Goal: Task Accomplishment & Management: Manage account settings

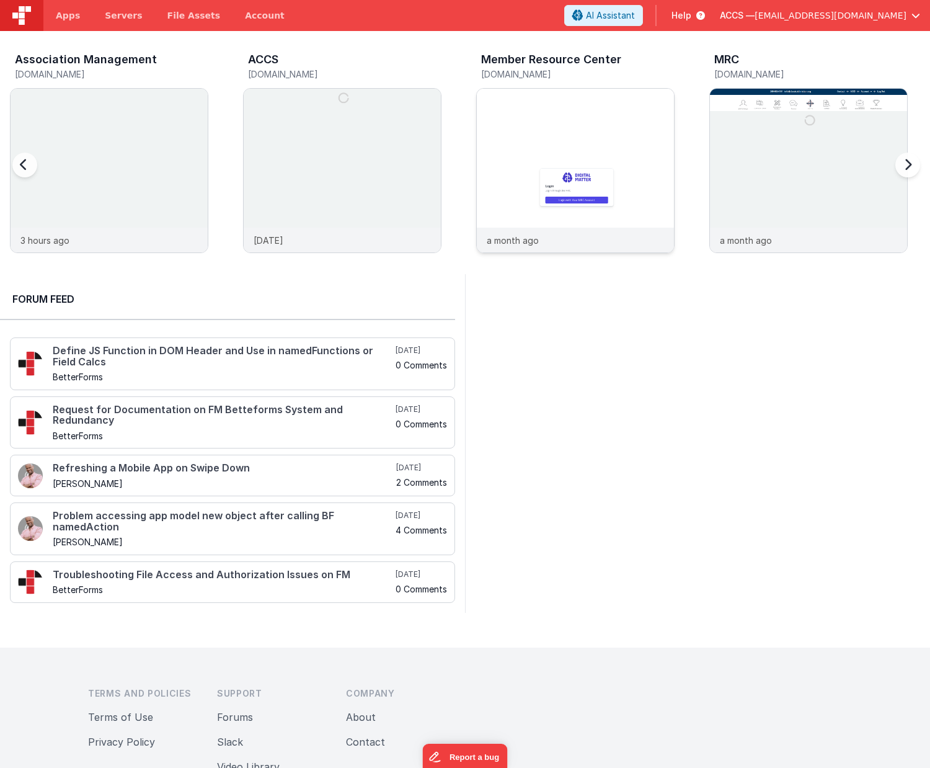
click at [548, 213] on img at bounding box center [575, 187] width 197 height 197
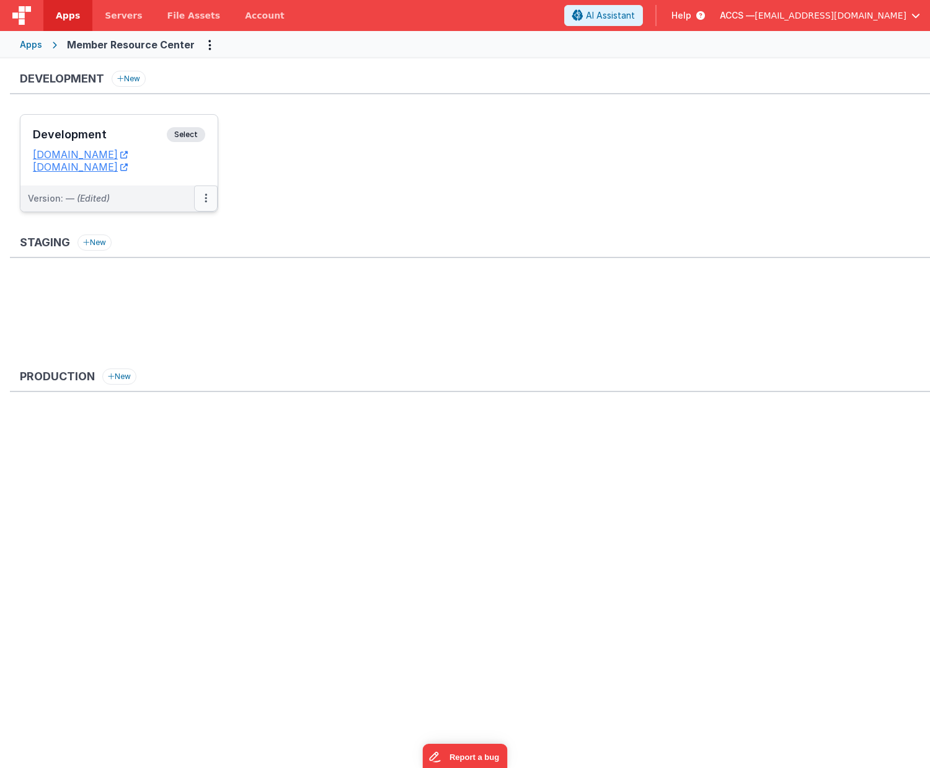
click at [200, 205] on button at bounding box center [206, 198] width 24 height 26
click at [189, 263] on link "Deploy..." at bounding box center [163, 271] width 109 height 22
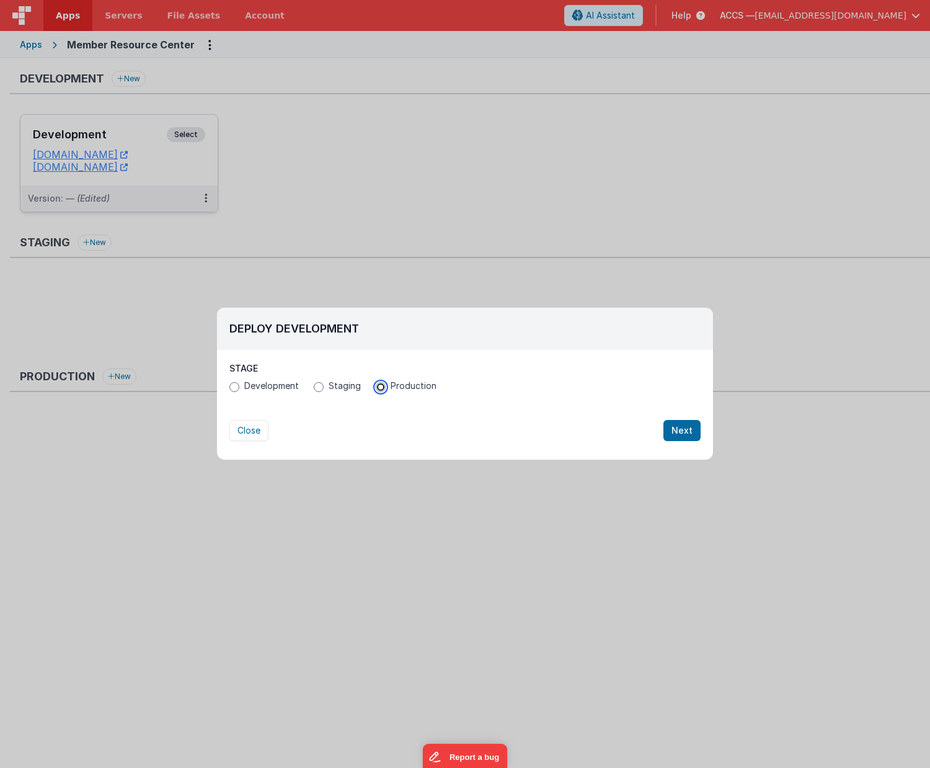
click at [376, 385] on input "Production" at bounding box center [381, 387] width 10 height 10
radio input "true"
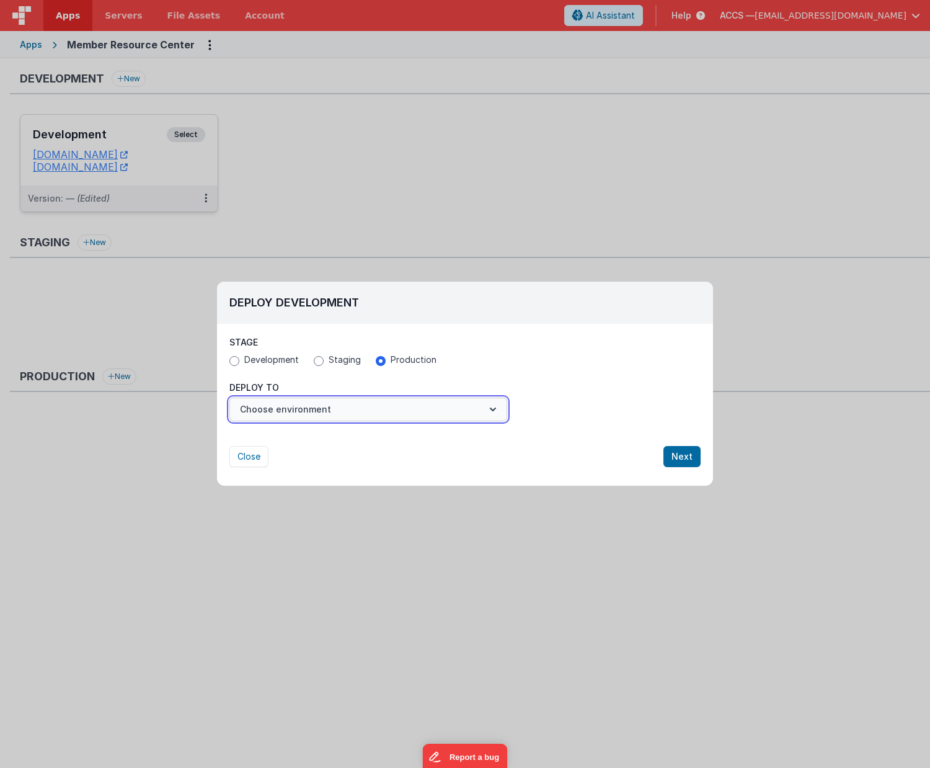
click at [469, 418] on button "Choose environment" at bounding box center [368, 410] width 278 height 24
click at [453, 438] on link "New Environment" at bounding box center [368, 440] width 278 height 22
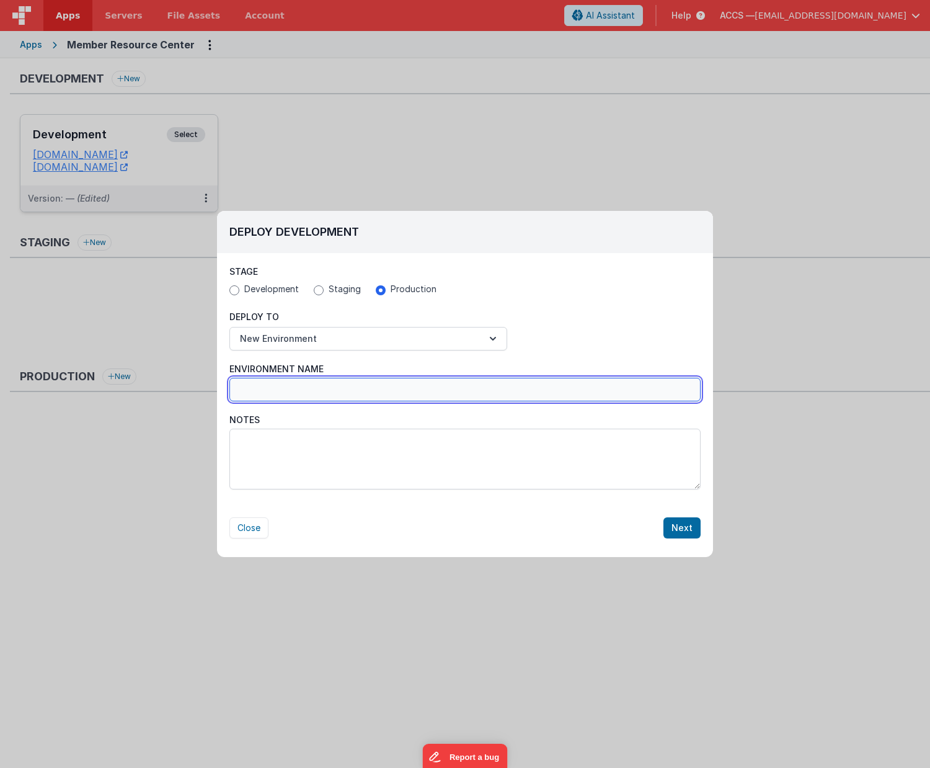
click at [323, 399] on input "Environment Name" at bounding box center [464, 390] width 471 height 24
type input "Production"
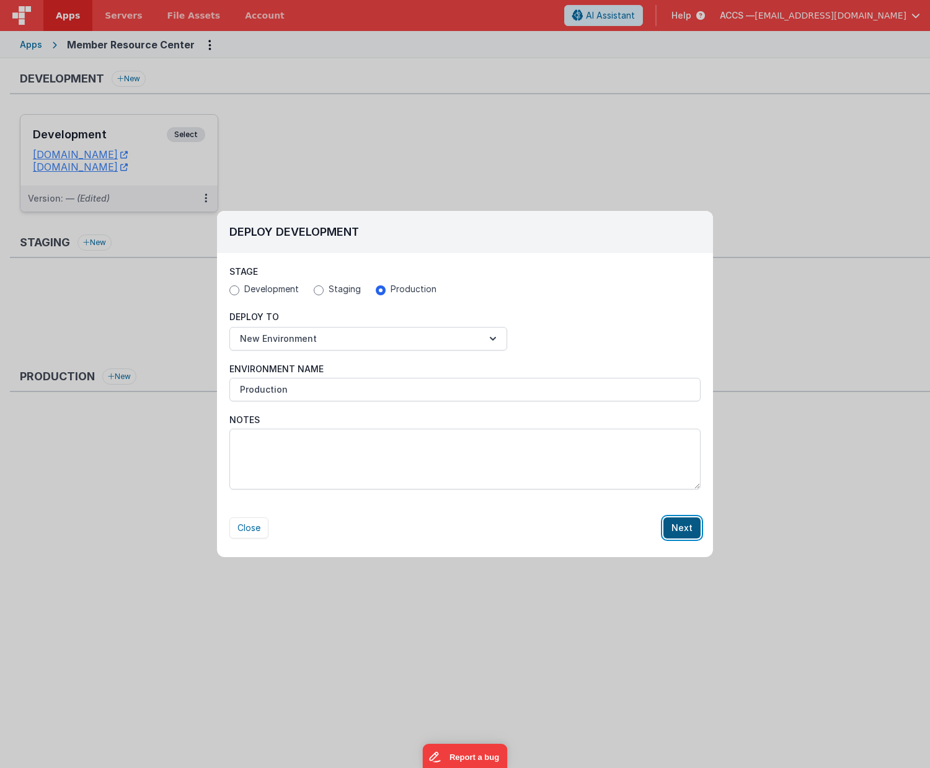
click at [673, 525] on button "Next" at bounding box center [682, 527] width 37 height 21
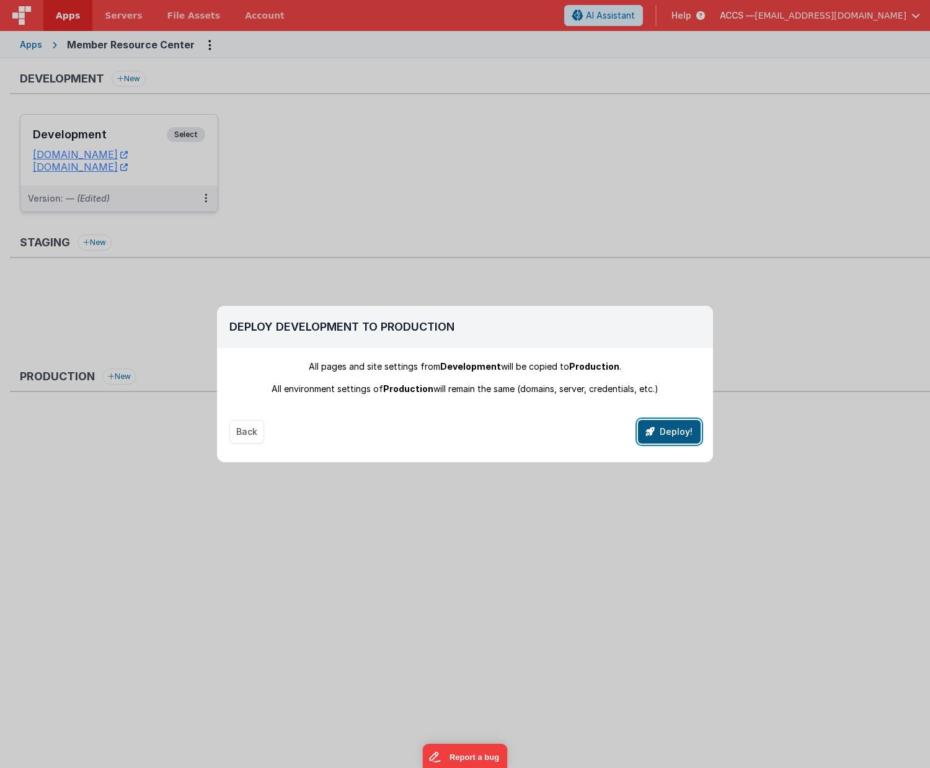
click at [670, 434] on button "Deploy!" at bounding box center [669, 432] width 63 height 24
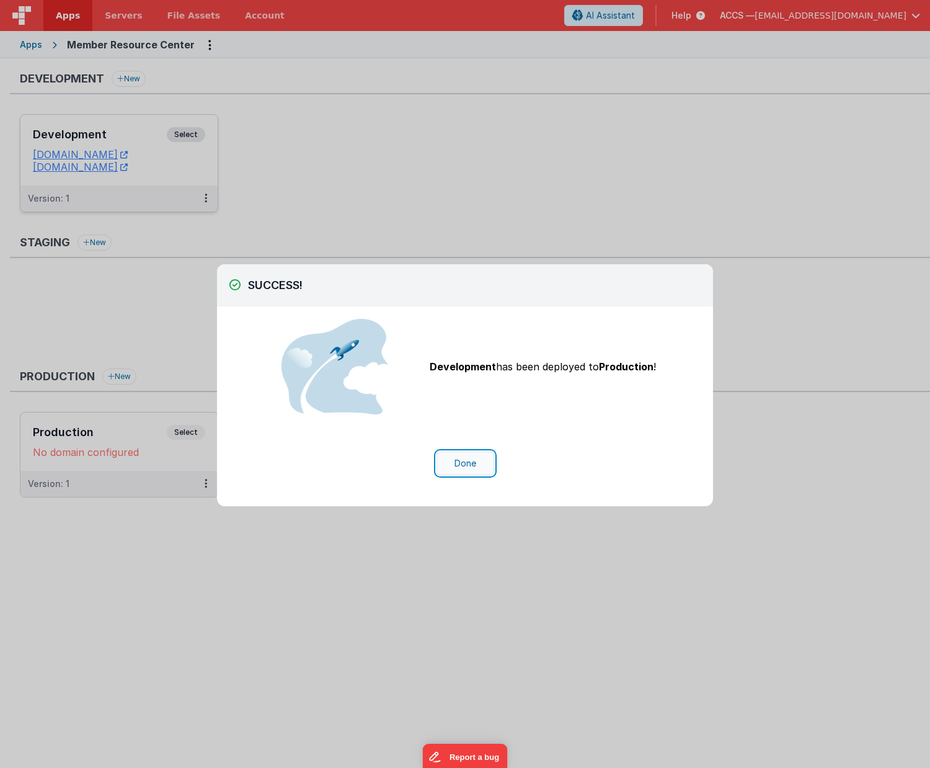
click at [457, 461] on button "Done" at bounding box center [466, 463] width 58 height 24
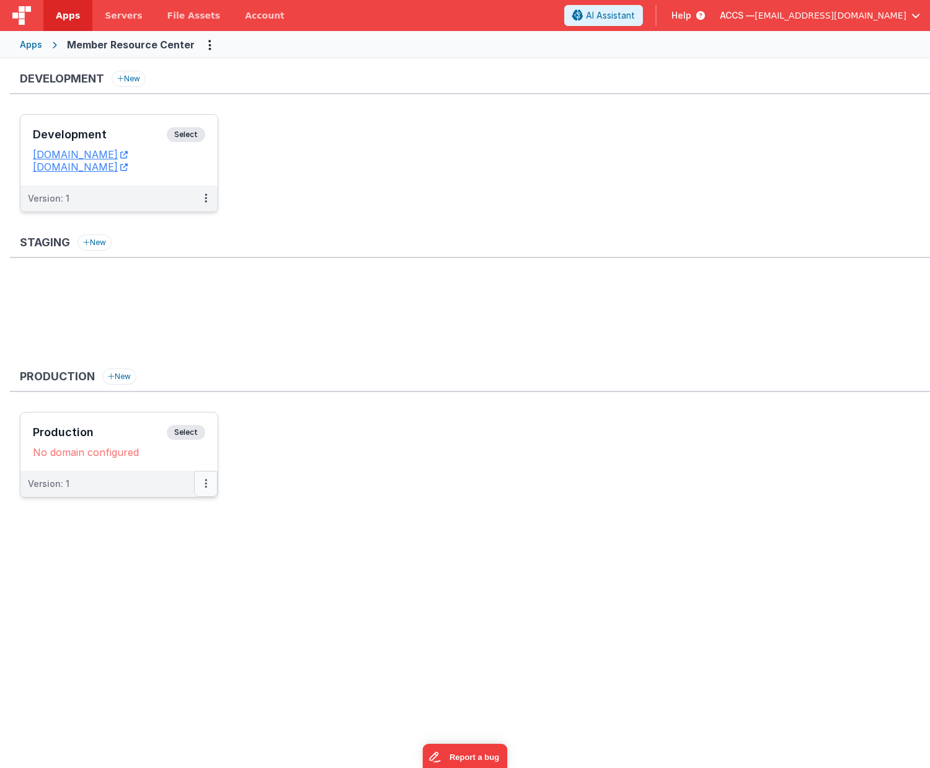
click at [205, 484] on icon at bounding box center [206, 483] width 2 height 1
click at [173, 513] on link "Edit" at bounding box center [163, 511] width 109 height 22
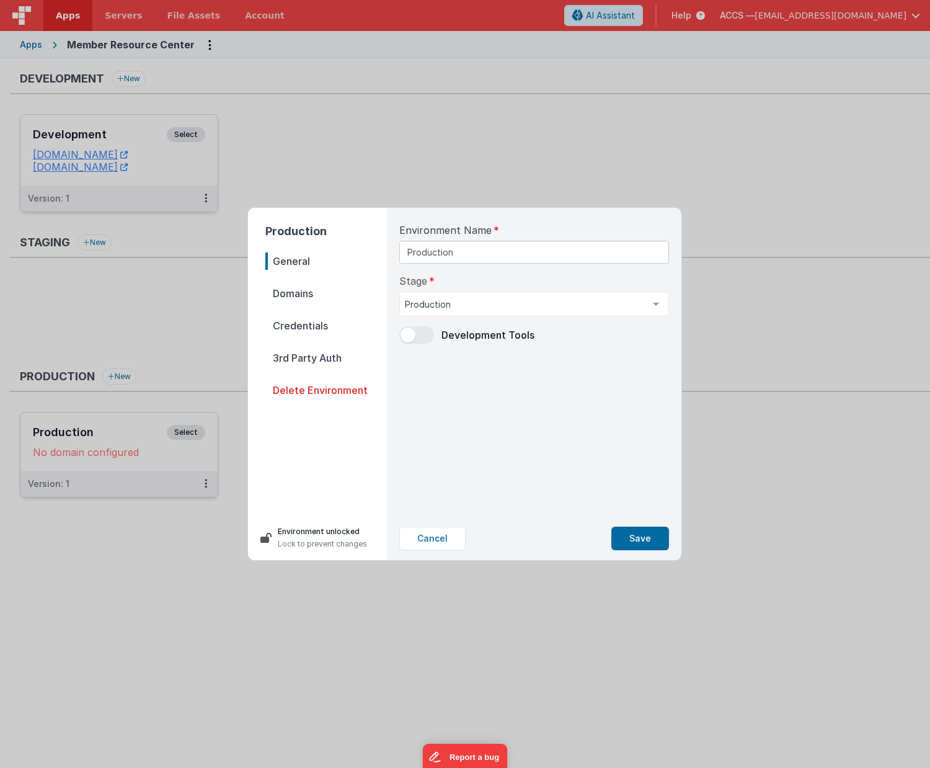
click at [308, 296] on span "Domains" at bounding box center [326, 293] width 122 height 17
select select "[DOMAIN_NAME]"
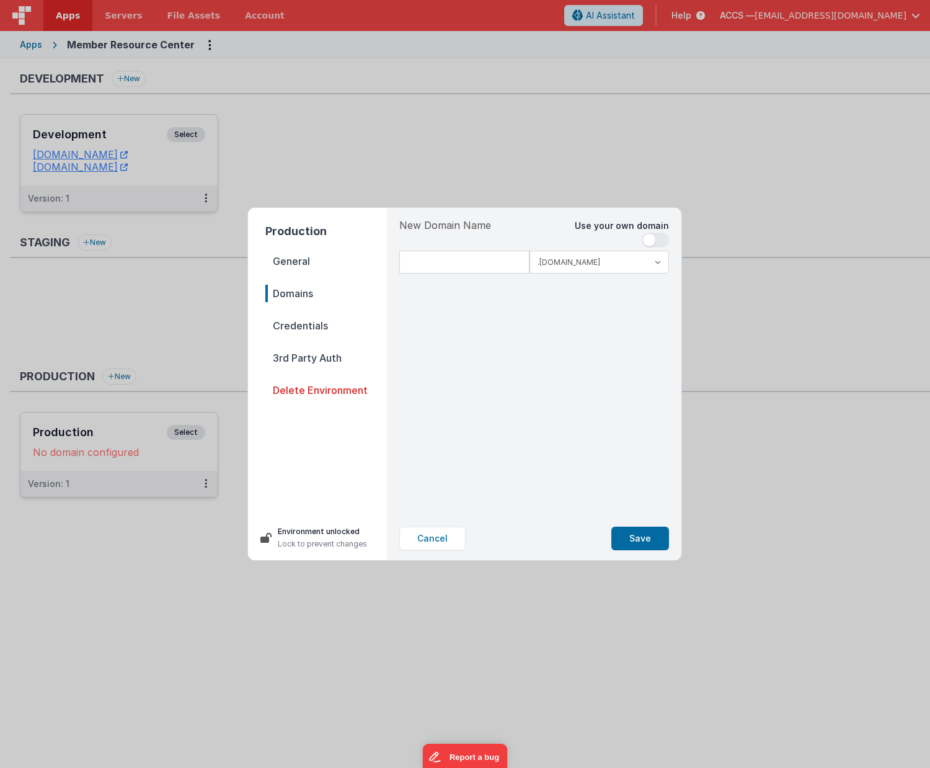
click at [650, 243] on span at bounding box center [649, 240] width 12 height 12
click at [549, 269] on input at bounding box center [534, 262] width 270 height 23
type input "[DOMAIN_NAME]"
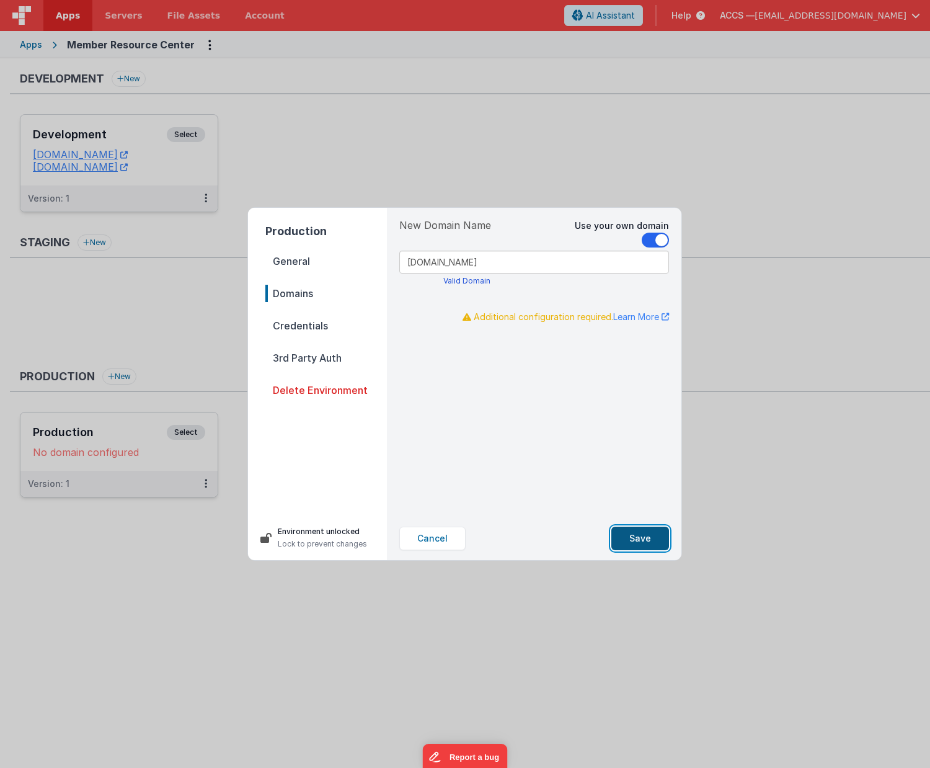
click at [640, 533] on button "Save" at bounding box center [640, 539] width 58 height 24
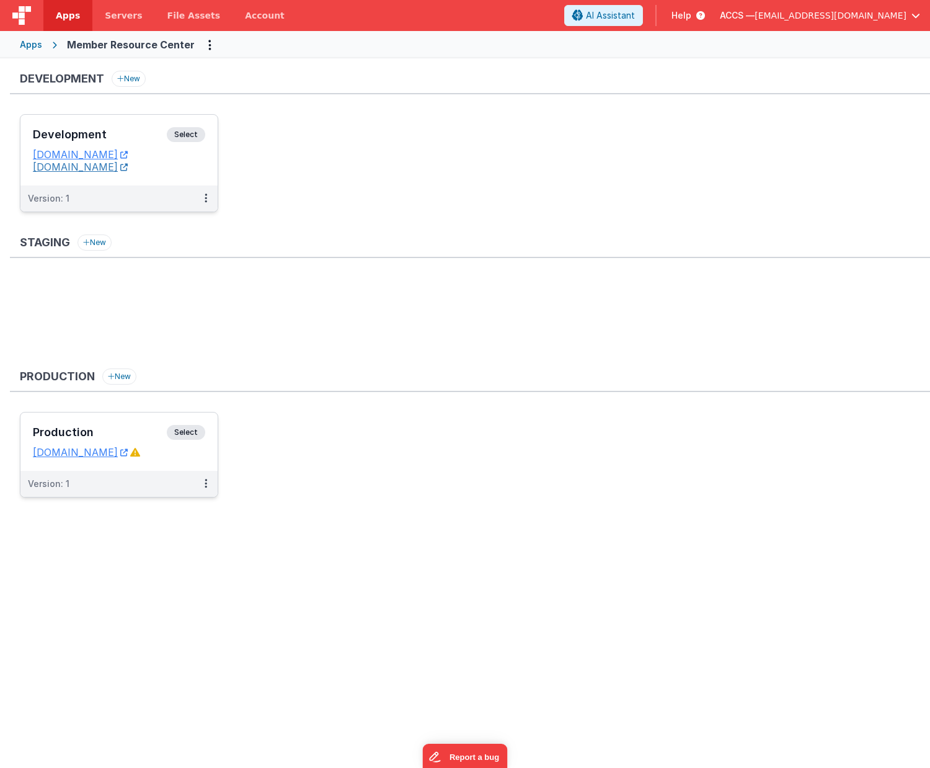
click at [128, 169] on link "membersdev.classicalchristian.org" at bounding box center [80, 167] width 95 height 12
click at [128, 457] on link "members.classicalchristian.org" at bounding box center [80, 452] width 95 height 12
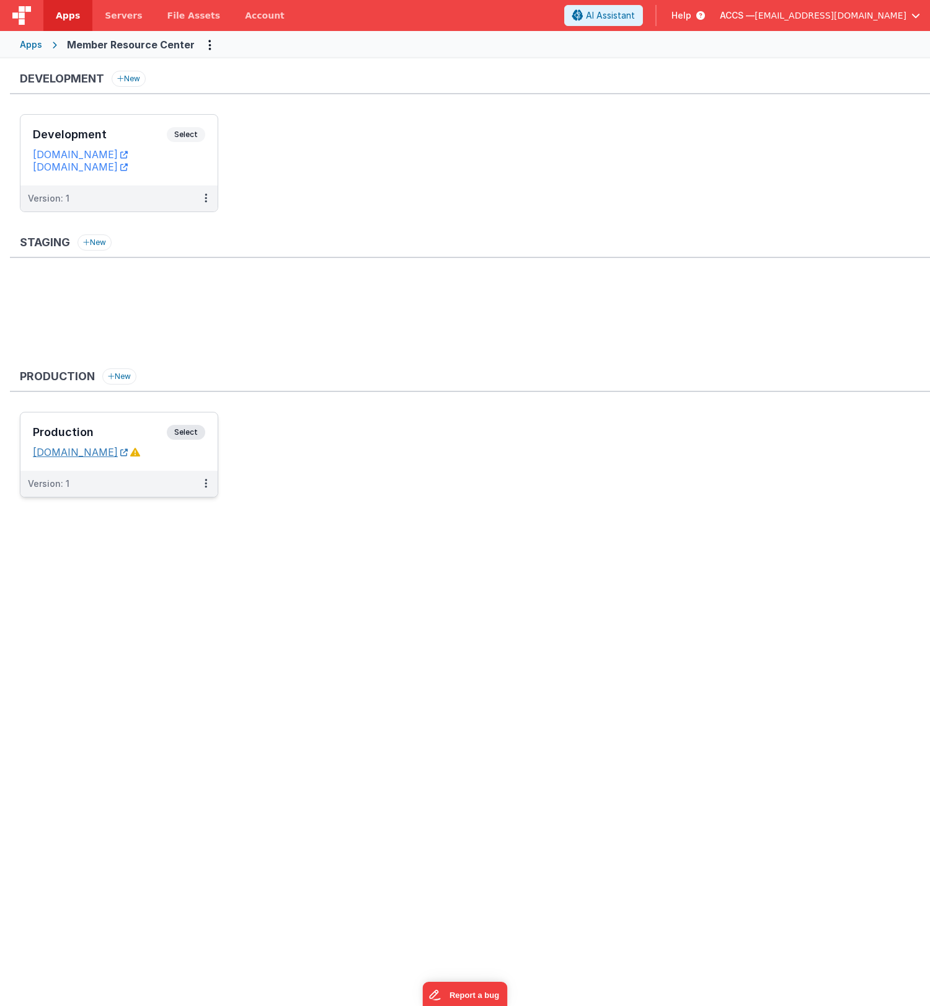
click at [128, 452] on icon at bounding box center [123, 452] width 7 height 1
click at [691, 16] on span "Help" at bounding box center [682, 15] width 20 height 12
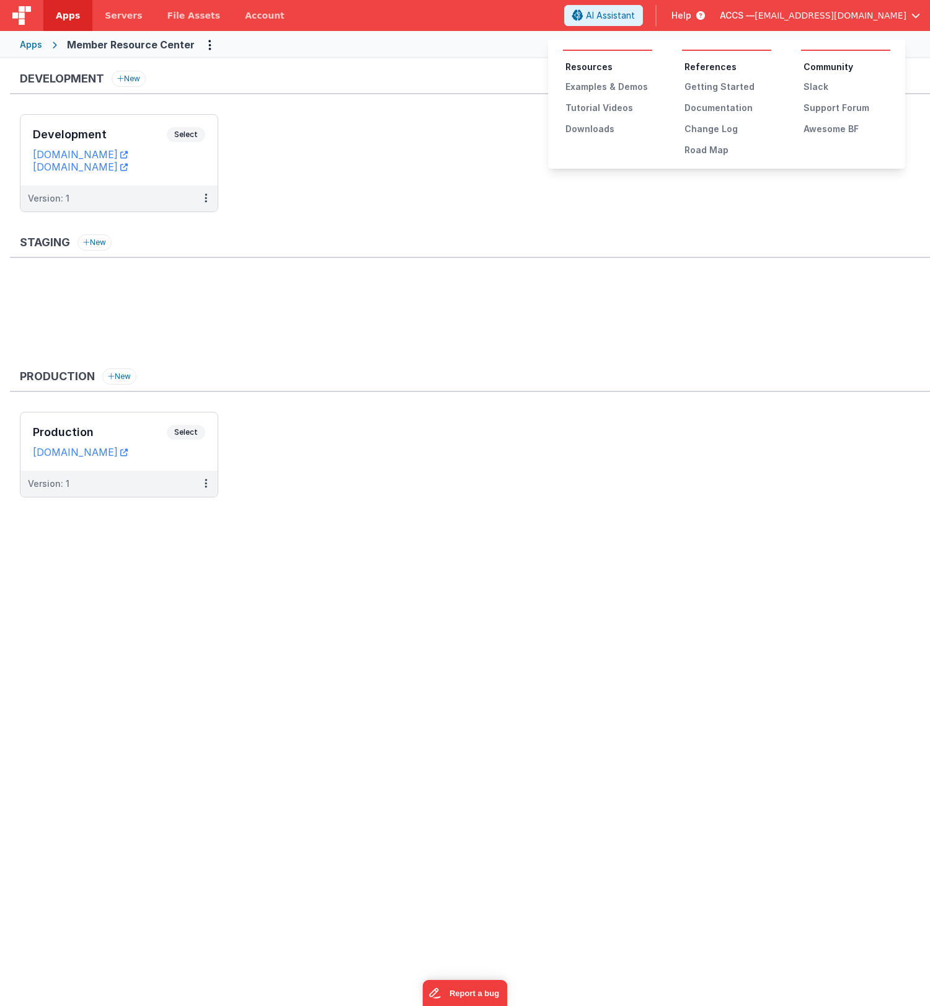
click at [358, 314] on button at bounding box center [465, 503] width 930 height 1006
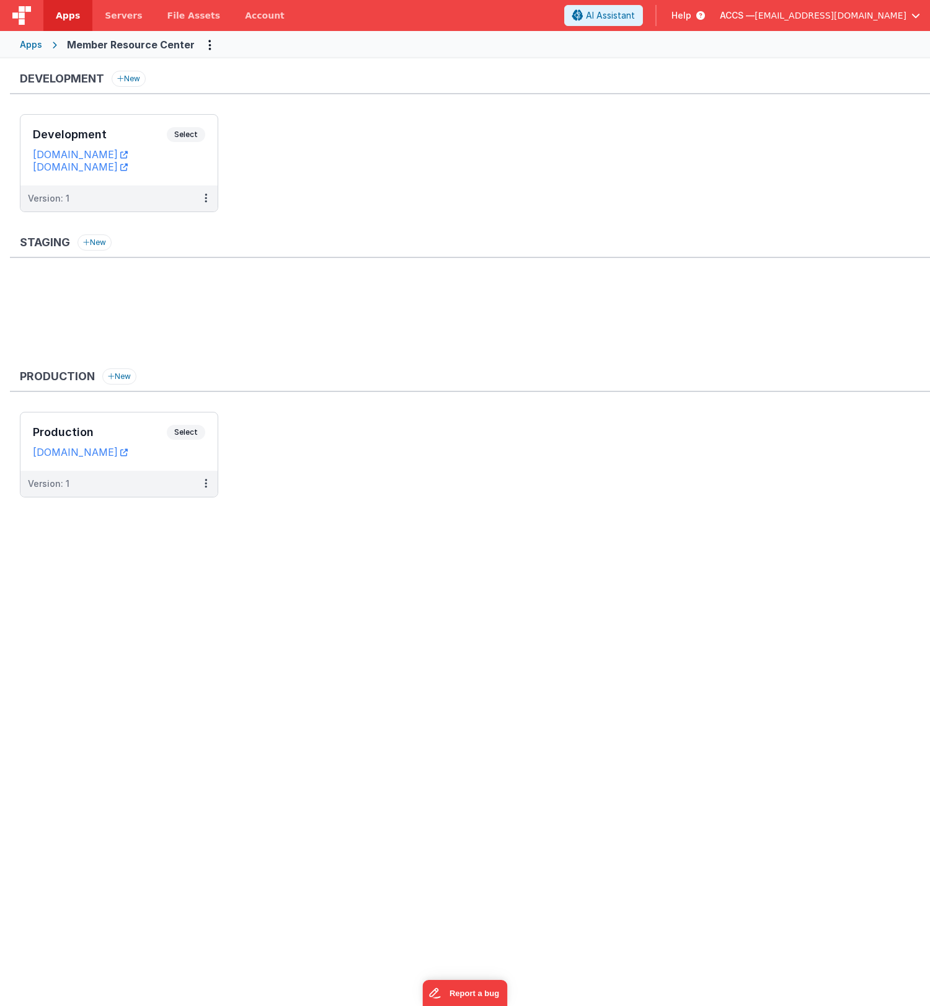
drag, startPoint x: 375, startPoint y: 292, endPoint x: 369, endPoint y: 296, distance: 7.1
click at [374, 292] on ul at bounding box center [475, 318] width 910 height 81
click at [208, 488] on button at bounding box center [206, 484] width 24 height 26
click at [165, 515] on link "Edit" at bounding box center [163, 511] width 109 height 22
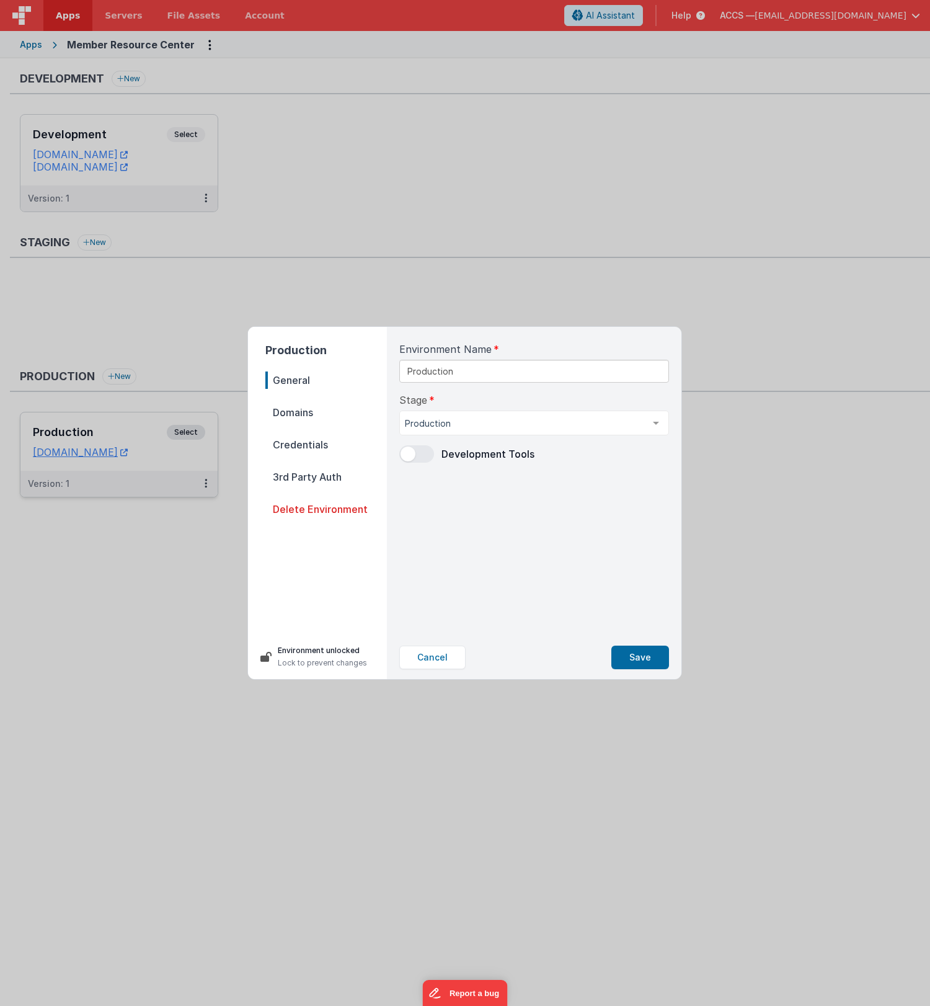
click at [301, 406] on span "Domains" at bounding box center [326, 412] width 122 height 17
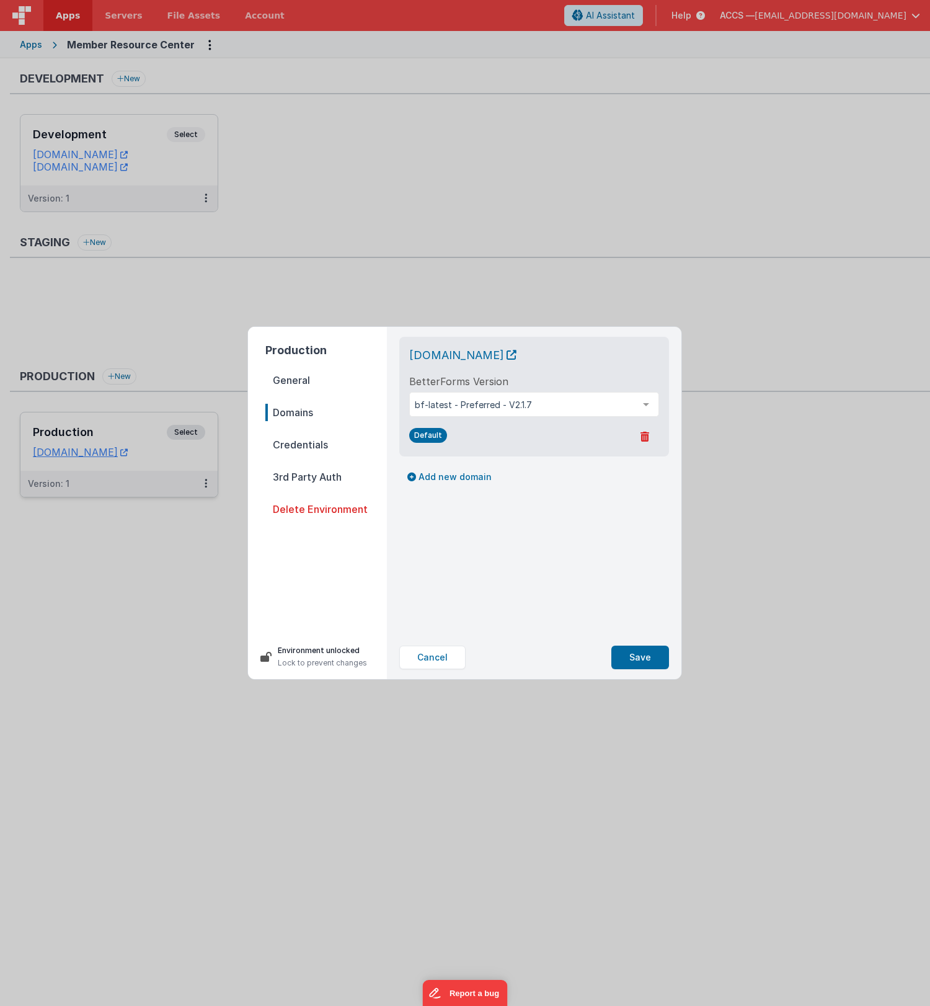
click at [303, 450] on span "Credentials" at bounding box center [326, 444] width 122 height 17
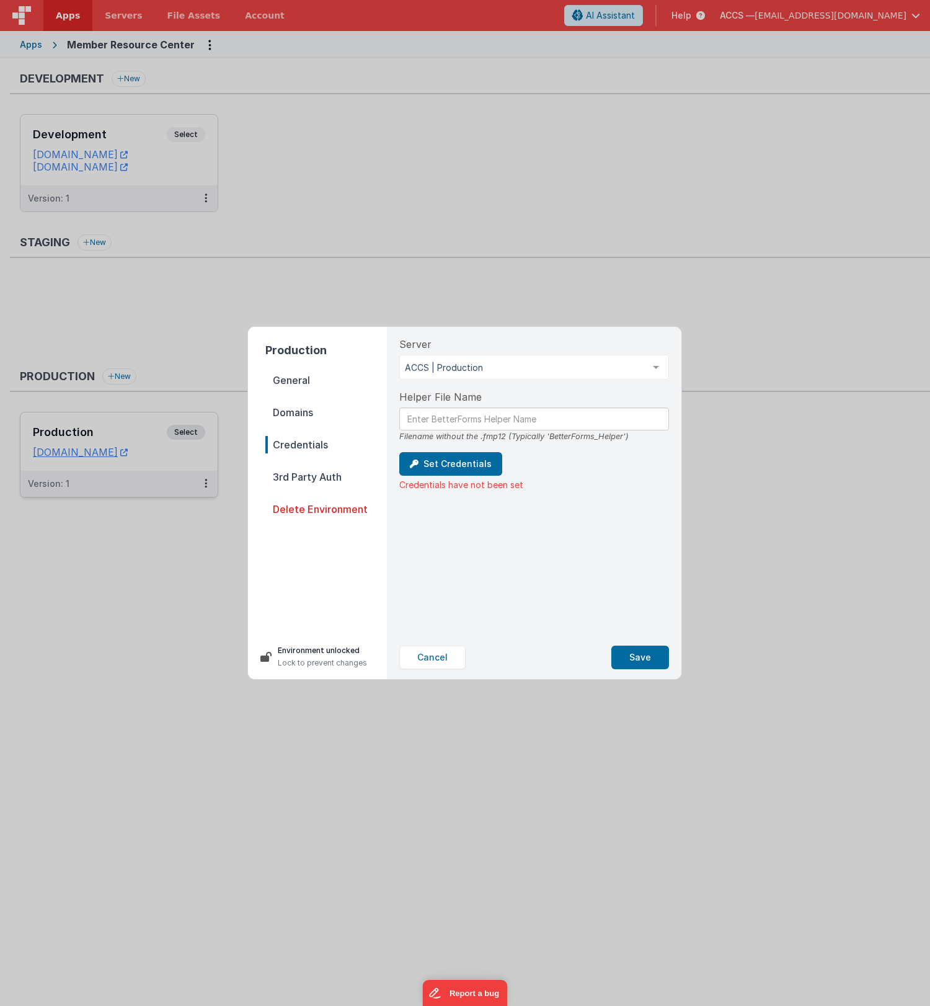
click at [321, 477] on span "3rd Party Auth" at bounding box center [326, 476] width 122 height 17
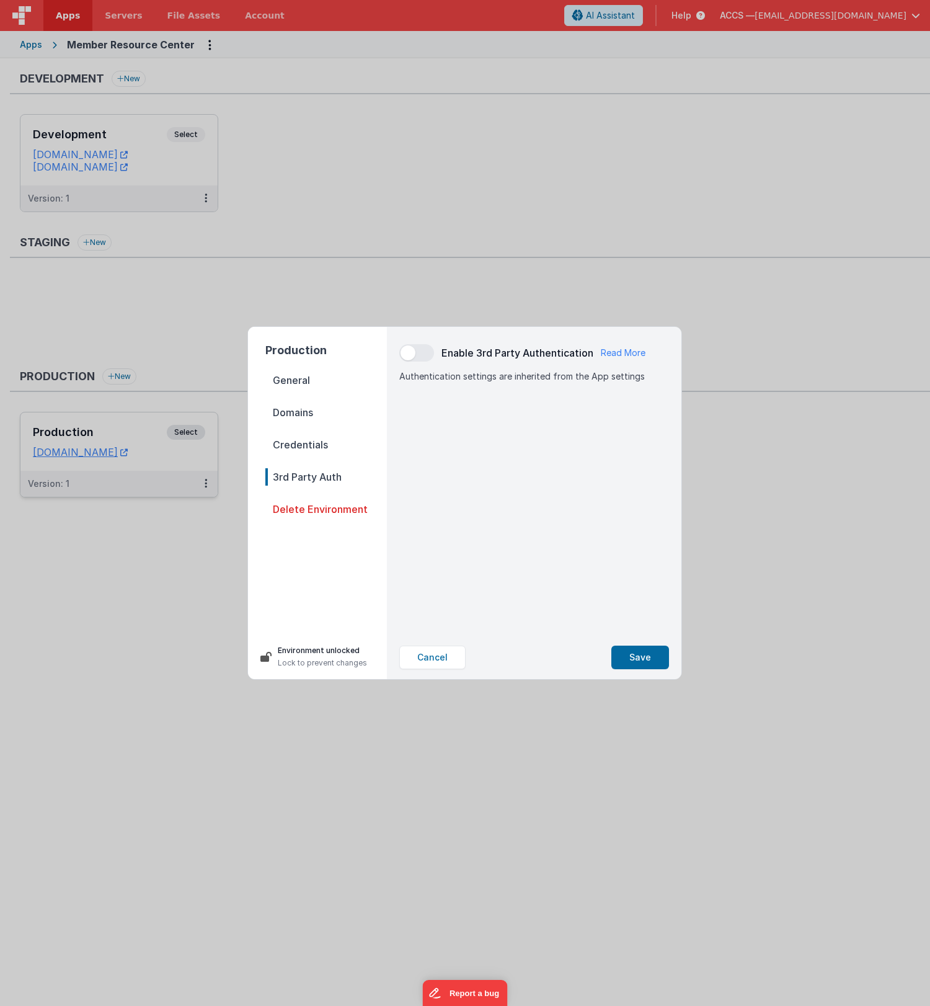
click at [420, 351] on span at bounding box center [416, 352] width 35 height 17
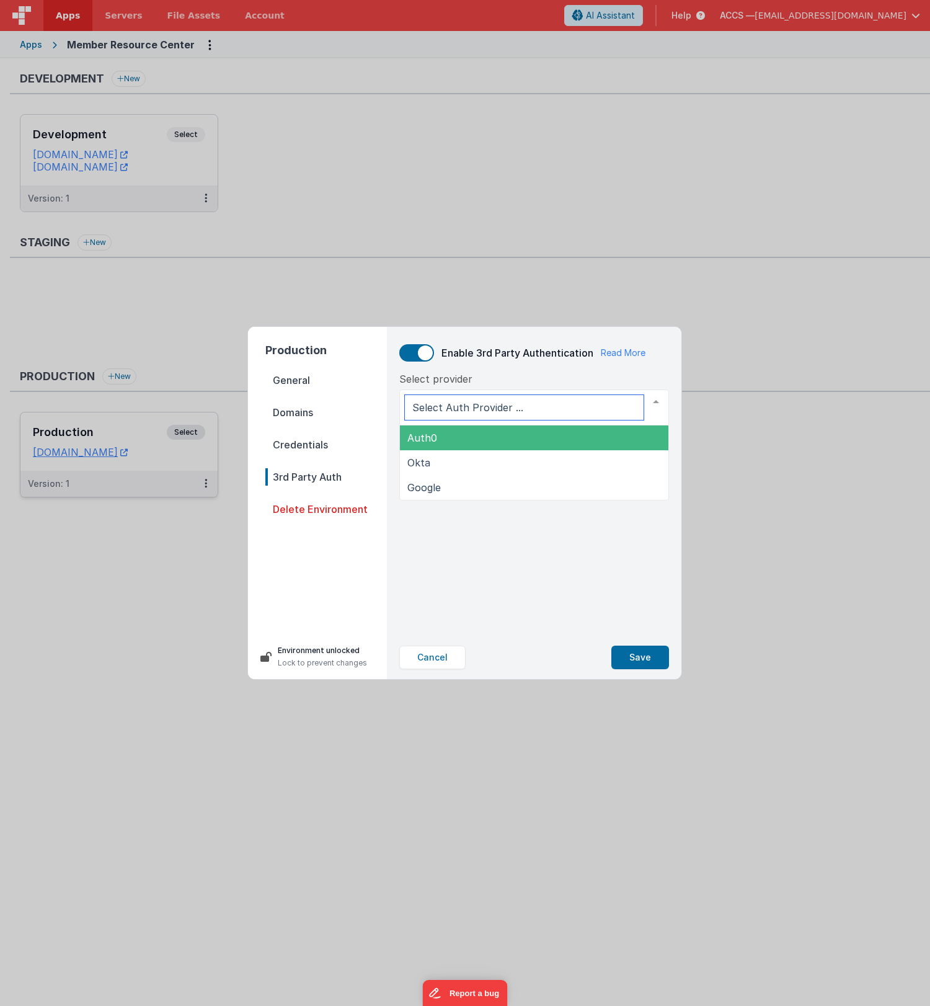
click at [484, 438] on span "Auth0" at bounding box center [534, 437] width 269 height 25
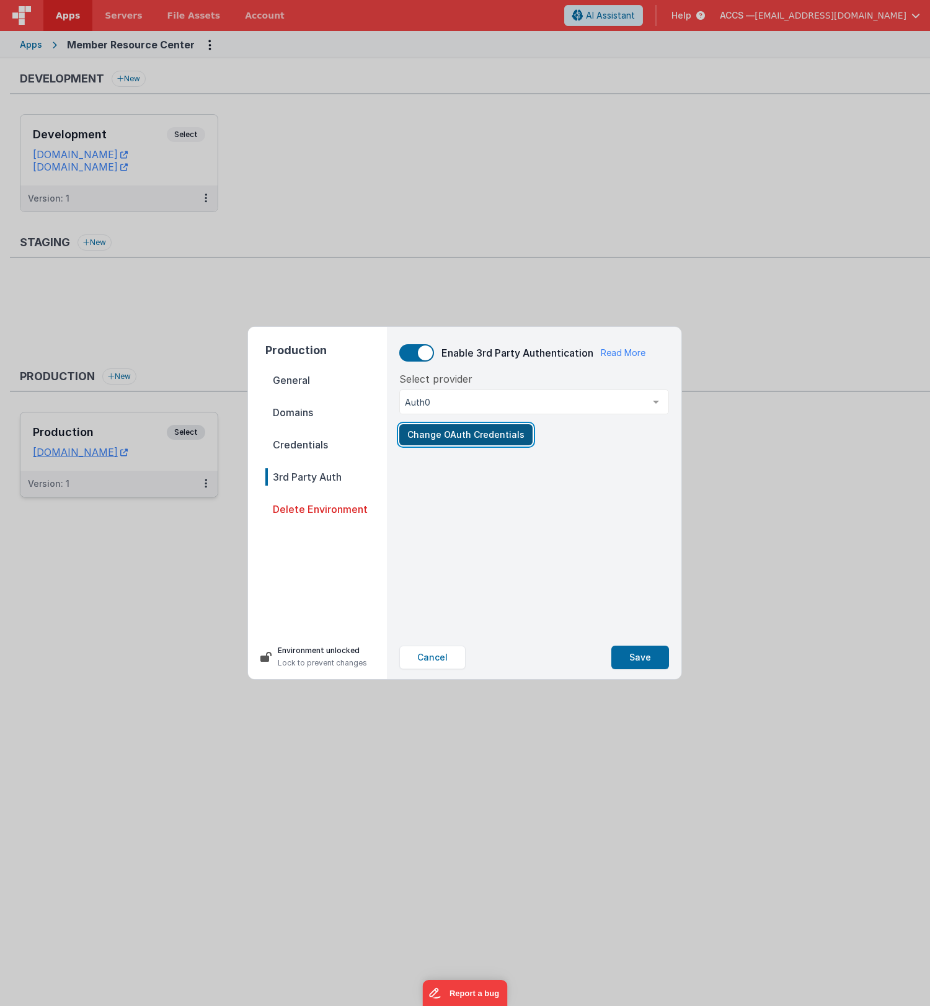
click at [484, 438] on button "Change OAuth Credentials" at bounding box center [465, 434] width 133 height 21
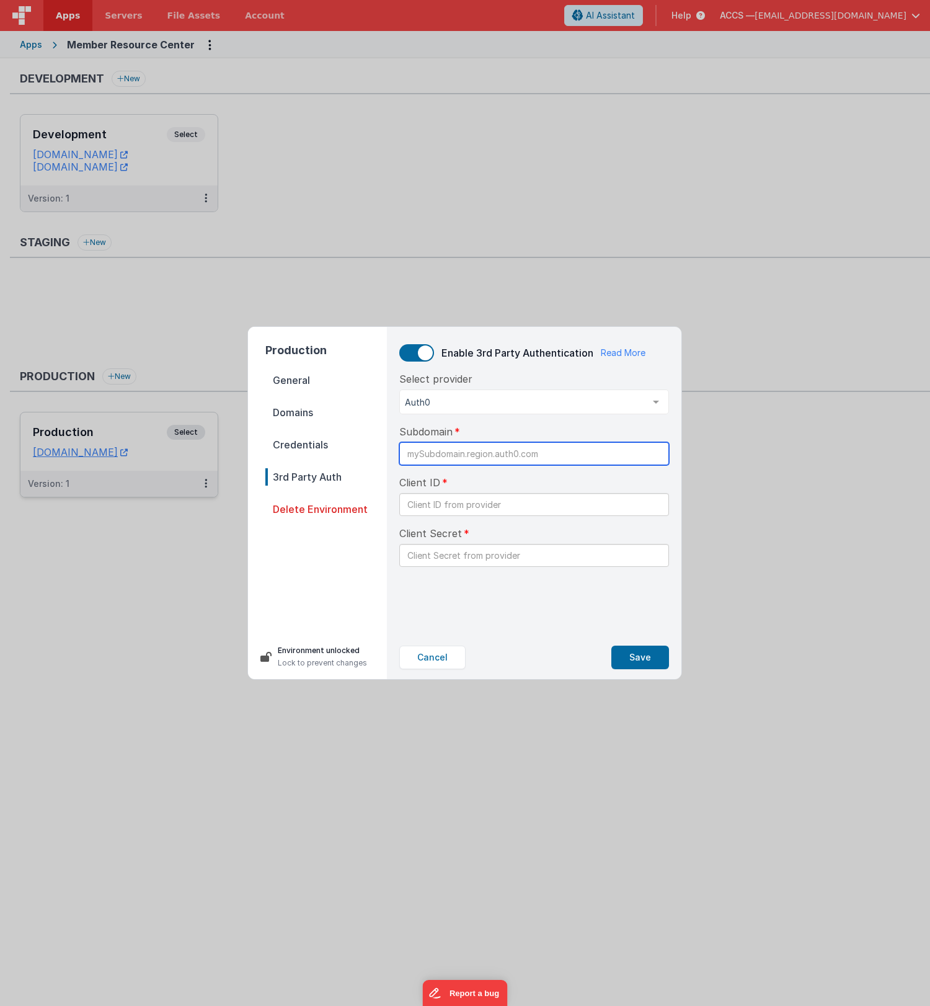
click at [479, 456] on input "text" at bounding box center [534, 453] width 270 height 23
click at [499, 504] on input "text" at bounding box center [534, 504] width 270 height 23
click at [491, 551] on input "text" at bounding box center [534, 555] width 270 height 23
click at [446, 654] on button "Cancel" at bounding box center [432, 658] width 66 height 24
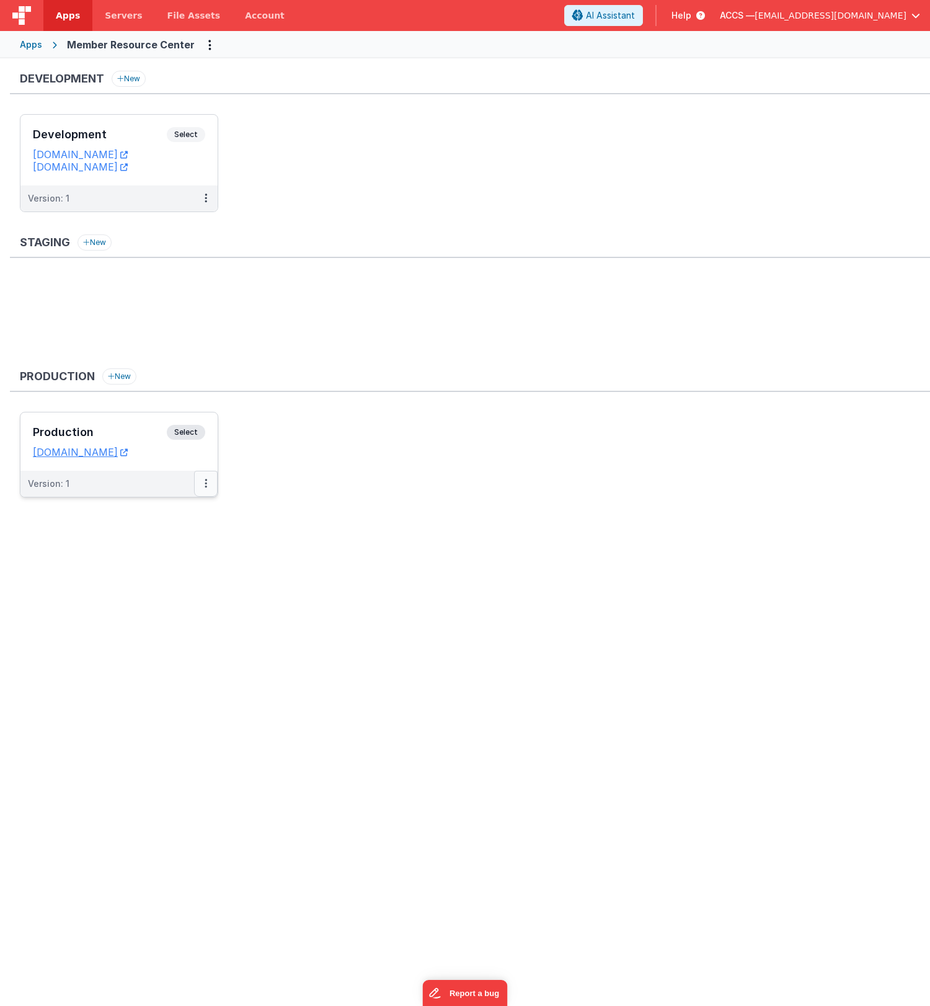
click at [207, 490] on button at bounding box center [206, 484] width 24 height 26
click at [180, 519] on link "Edit" at bounding box center [163, 511] width 109 height 22
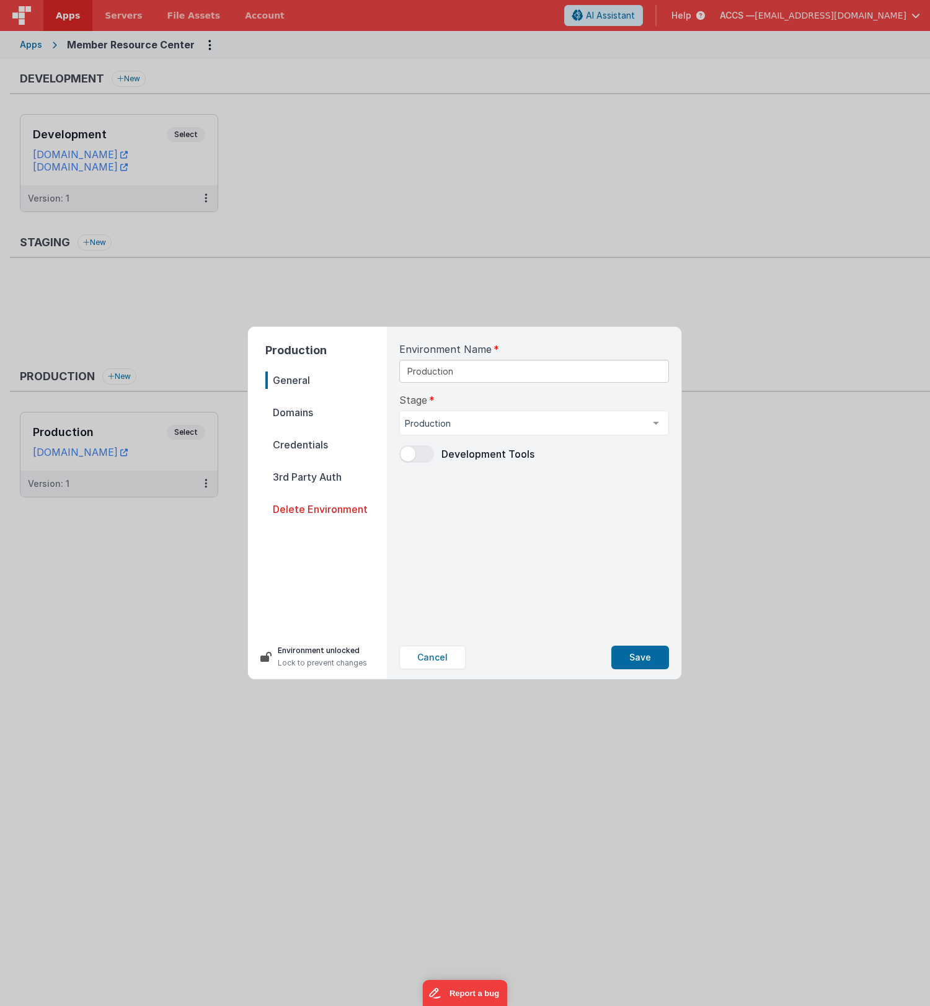
click at [327, 451] on span "Credentials" at bounding box center [326, 444] width 122 height 17
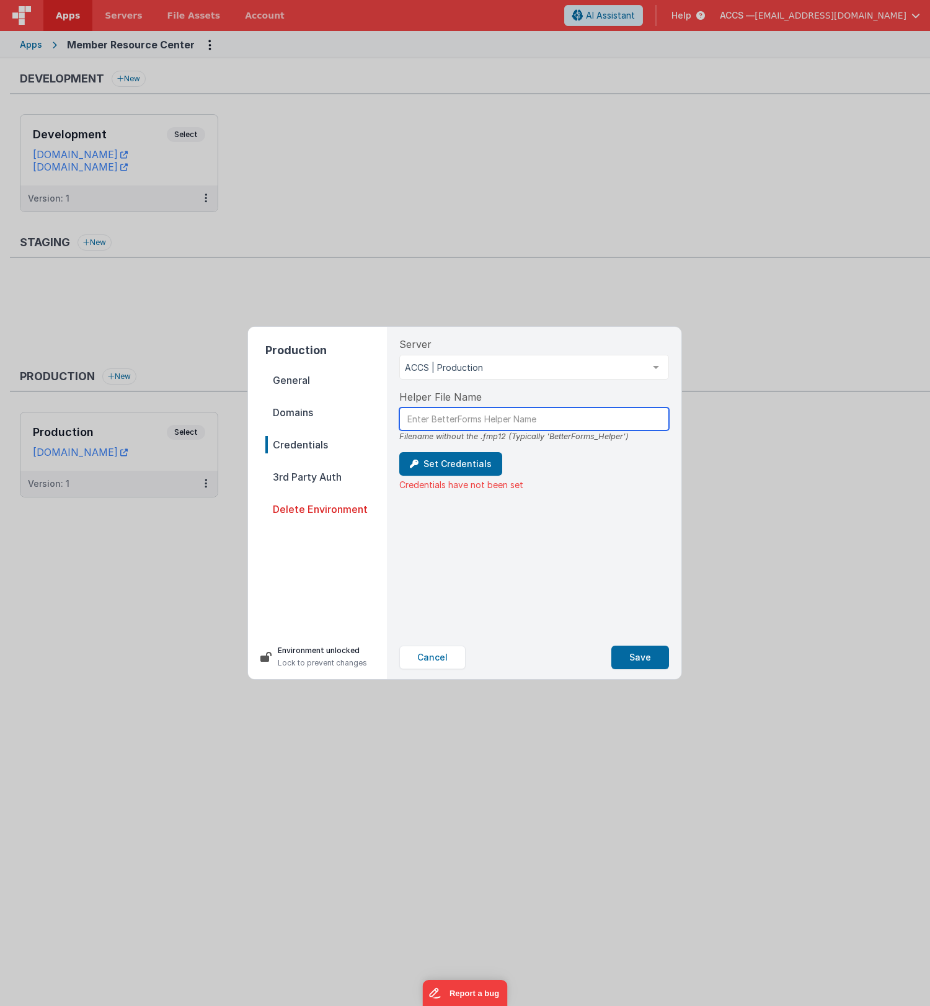
click at [463, 428] on input "text" at bounding box center [534, 418] width 270 height 23
click at [312, 478] on span "3rd Party Auth" at bounding box center [326, 476] width 122 height 17
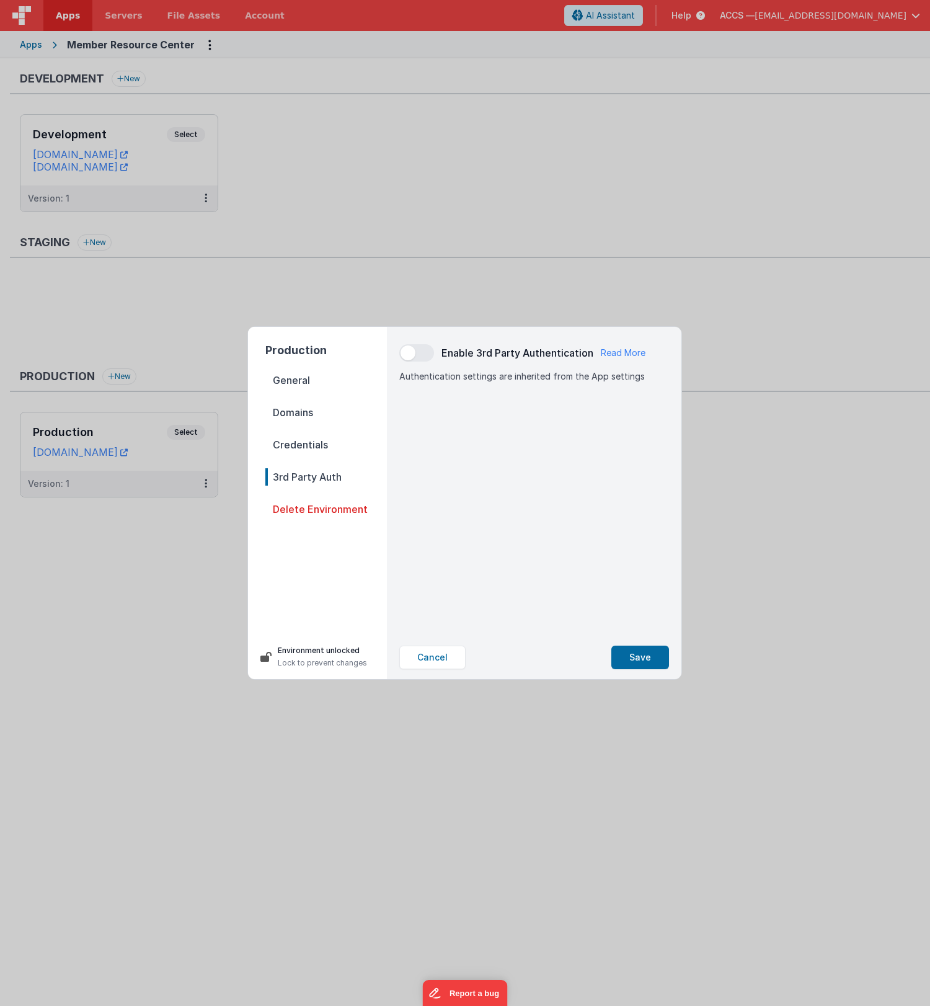
click at [425, 362] on h5 "Authentication settings are inherited from the App settings" at bounding box center [534, 371] width 270 height 19
click at [416, 357] on span at bounding box center [416, 352] width 35 height 17
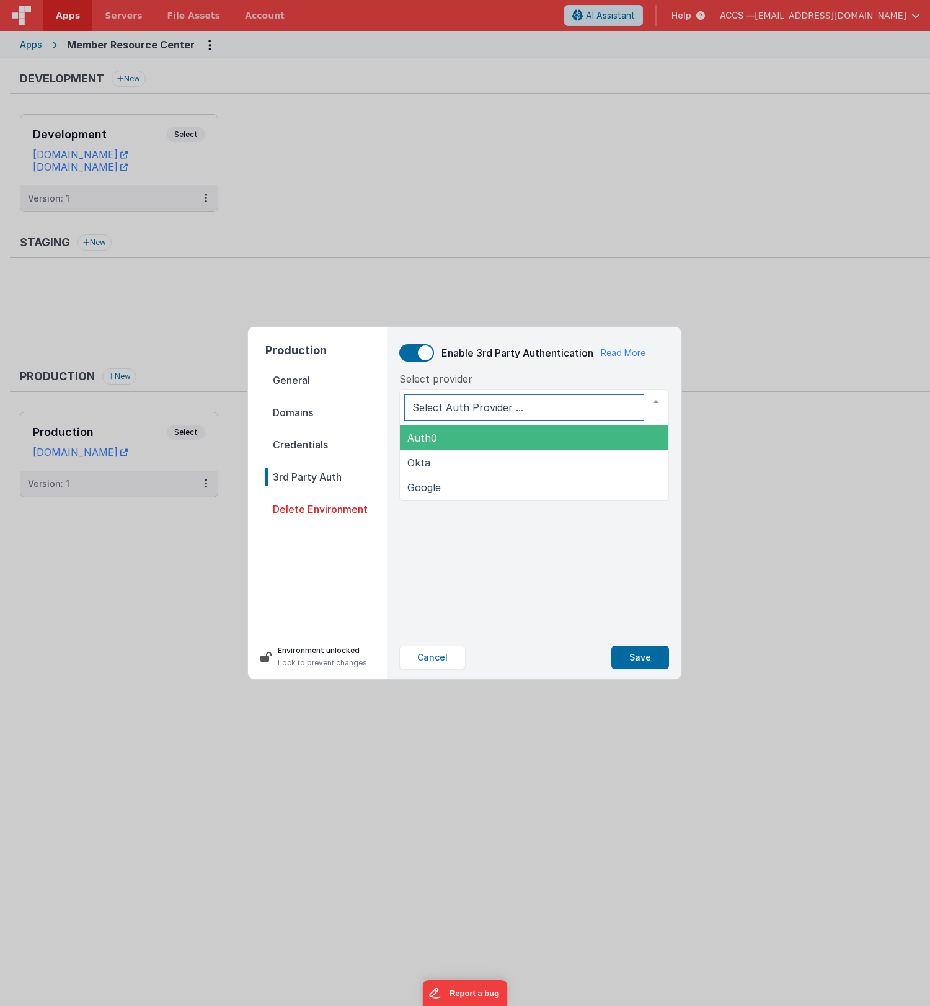
click at [451, 435] on span "Auth0" at bounding box center [534, 437] width 269 height 25
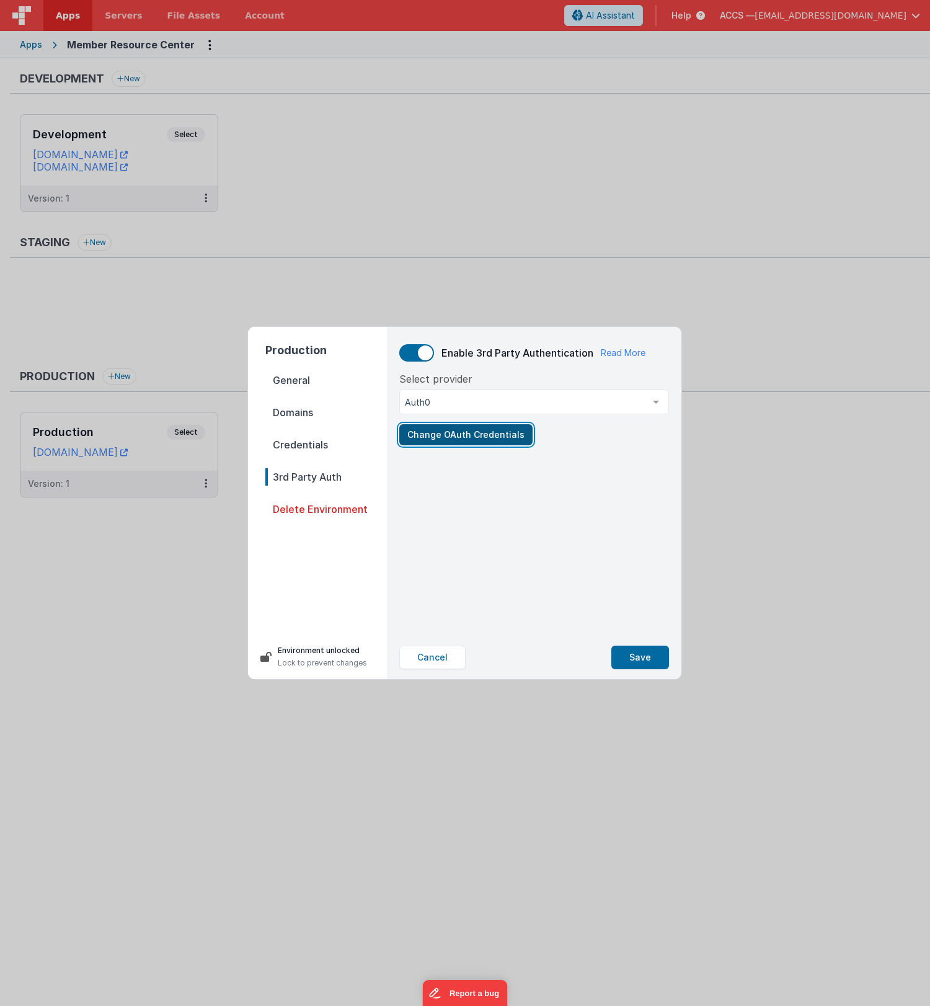
click at [449, 438] on button "Change OAuth Credentials" at bounding box center [465, 434] width 133 height 21
click at [618, 350] on link "Read More" at bounding box center [623, 353] width 45 height 12
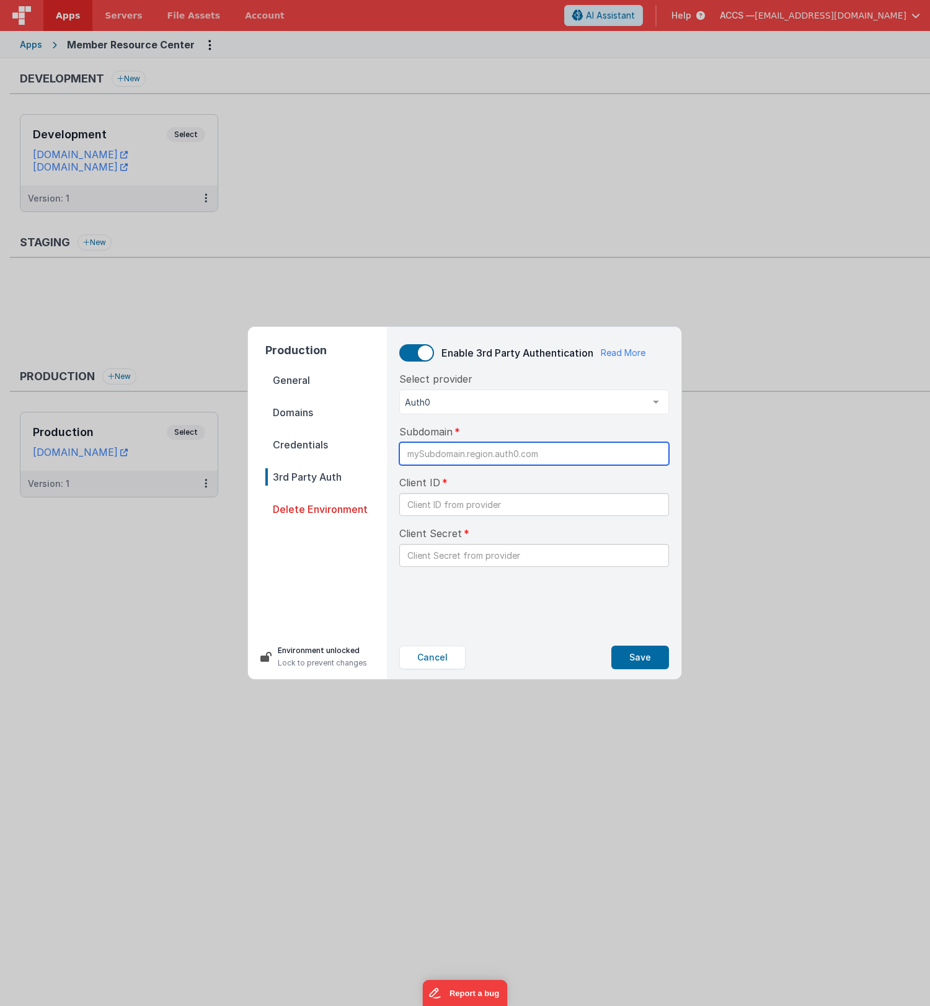
click at [432, 461] on input "text" at bounding box center [534, 453] width 270 height 23
paste input "dev-43143dbm.us.auth0.com"
type input "dev-43143dbm.us.auth0.com"
click at [481, 511] on input "text" at bounding box center [534, 504] width 270 height 23
paste input "K6hNkJqIYw579gVcBJaYVFSQFkVEvp3c"
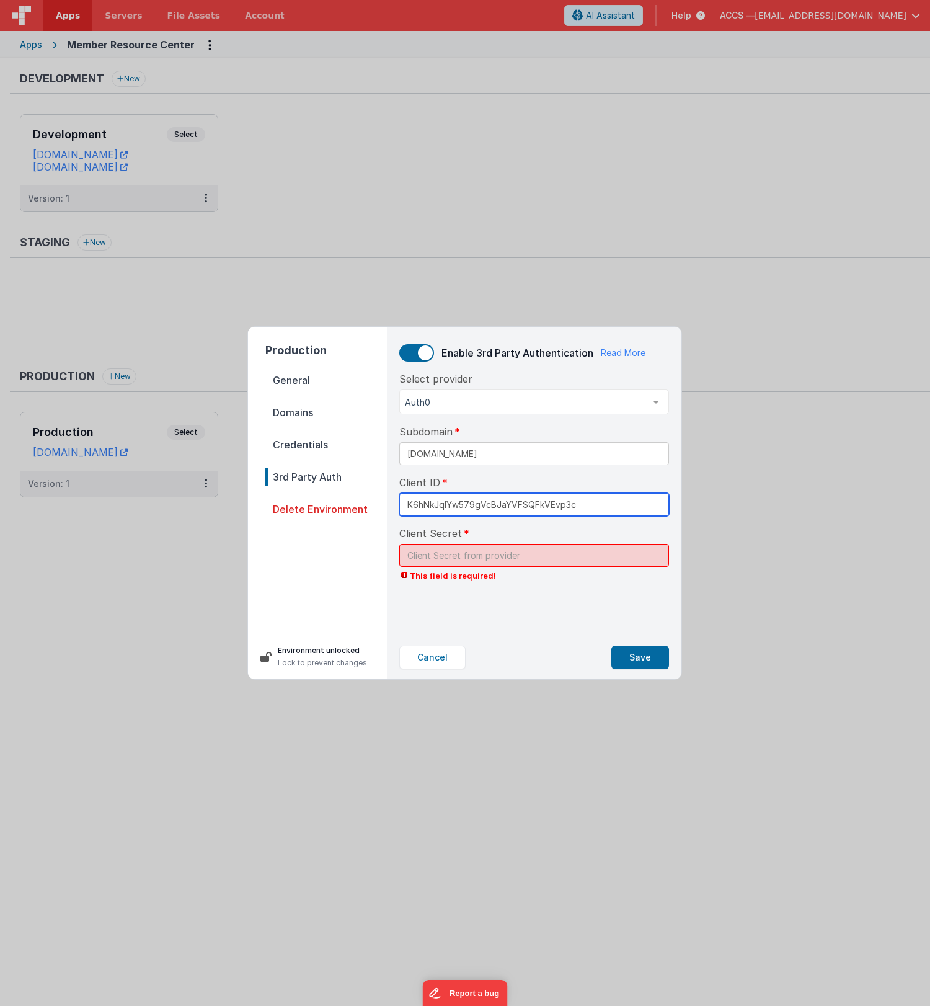
type input "K6hNkJqIYw579gVcBJaYVFSQFkVEvp3c"
click at [507, 540] on div "Client Secret This field is required!" at bounding box center [534, 554] width 270 height 56
click at [502, 555] on input "text" at bounding box center [534, 555] width 270 height 23
paste input "ZMqTY3pgOrLLtFmlqBjXtM5i4UjY9b8-I1OEcifMoI3V9BFIsJTwMVFs3KJeg-HA"
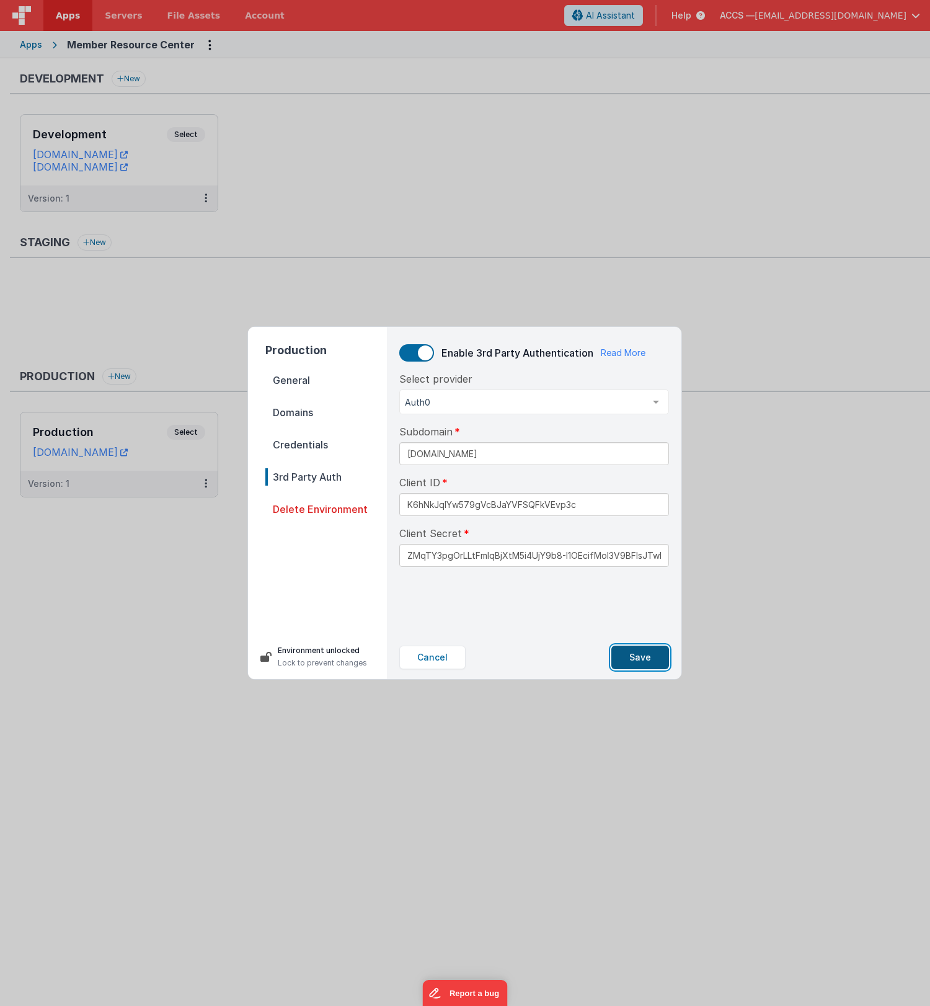
click at [628, 659] on button "Save" at bounding box center [640, 658] width 58 height 24
type input "*****g-HA"
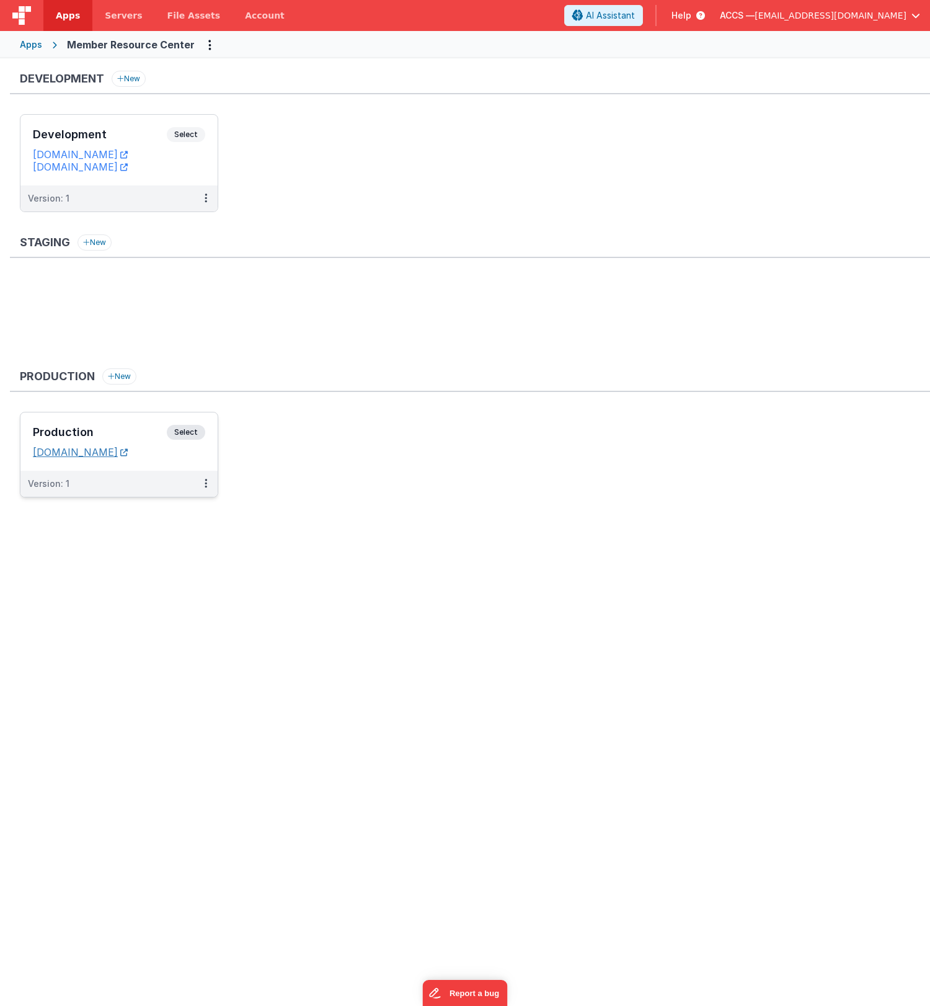
click at [128, 451] on link "members.classicalchristian.org" at bounding box center [80, 452] width 95 height 12
click at [207, 486] on button at bounding box center [206, 484] width 24 height 26
click at [164, 513] on link "Edit" at bounding box center [163, 511] width 109 height 22
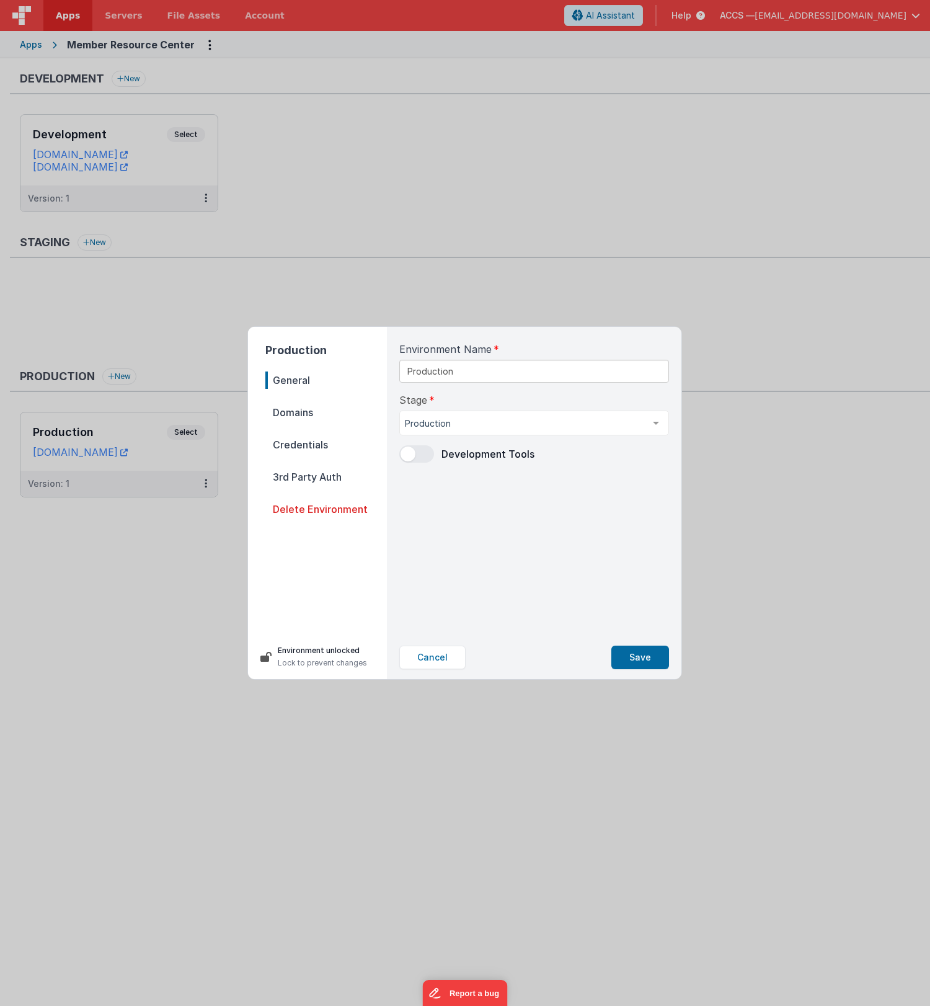
click at [297, 477] on span "3rd Party Auth" at bounding box center [326, 476] width 122 height 17
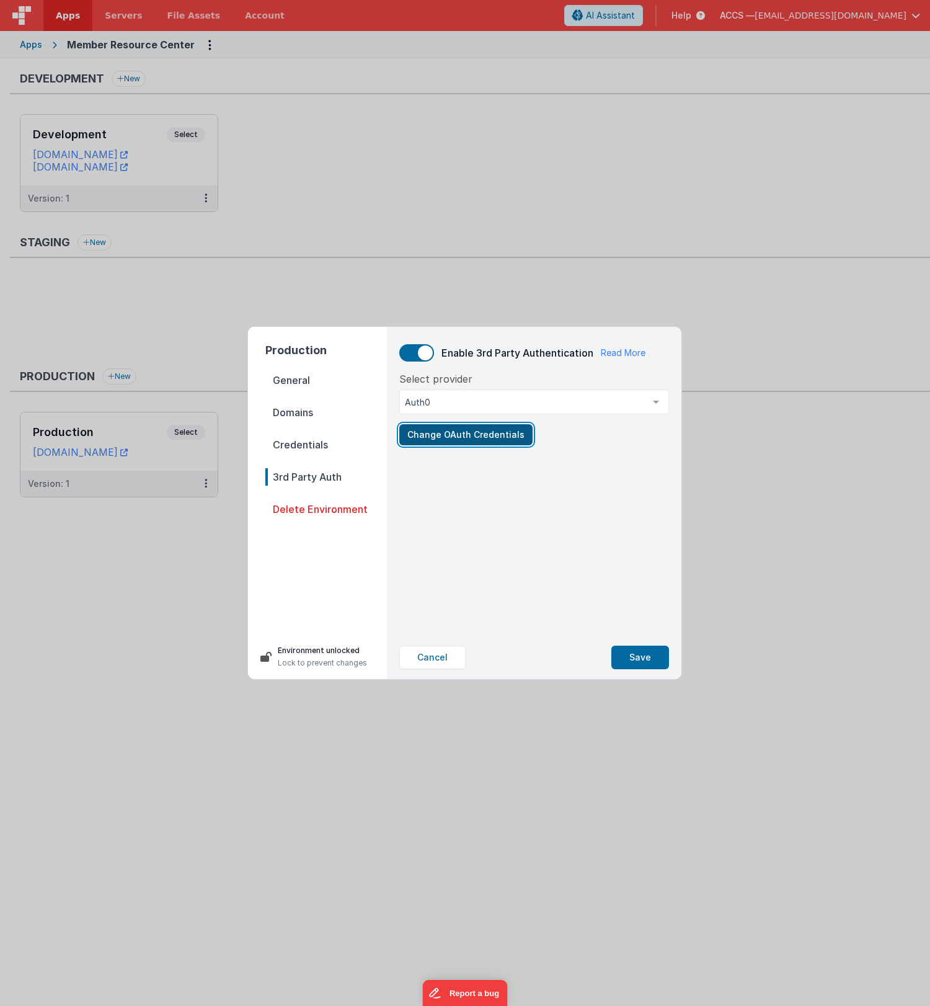
click at [456, 440] on button "Change OAuth Credentials" at bounding box center [465, 434] width 133 height 21
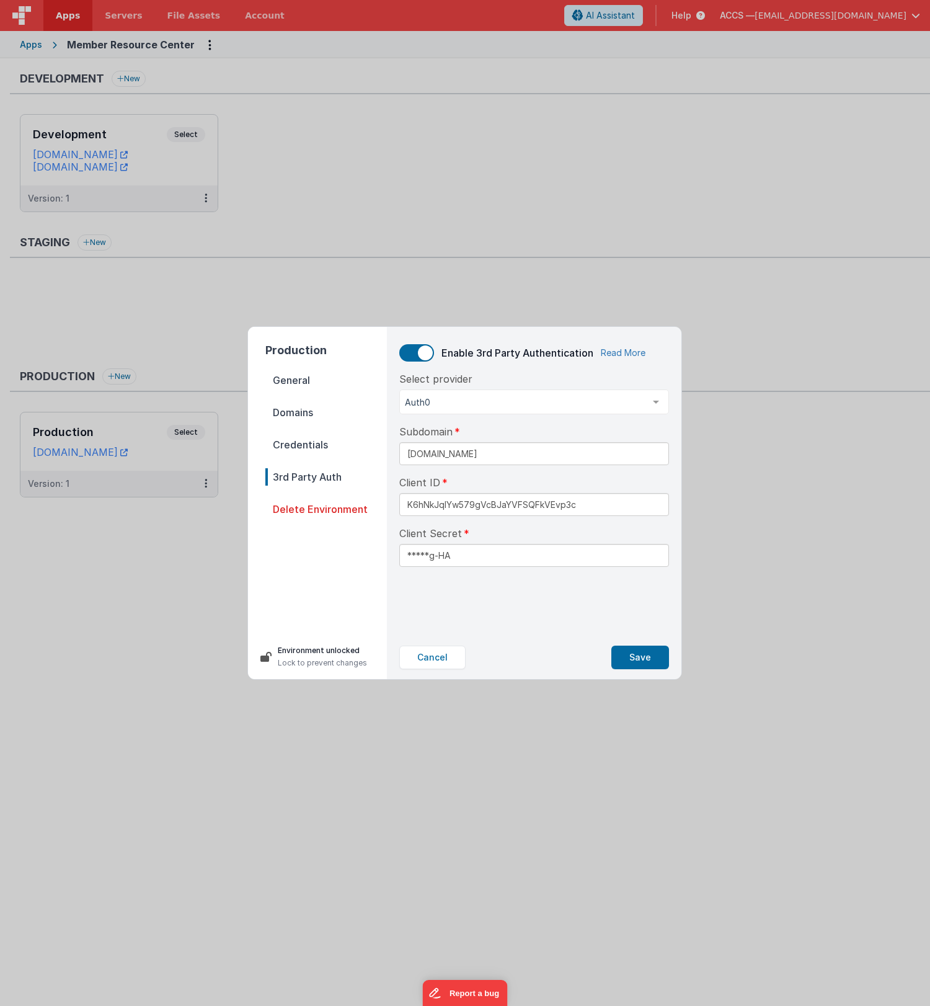
click at [621, 355] on link "Read More" at bounding box center [623, 353] width 45 height 12
click at [634, 657] on button "Save" at bounding box center [640, 658] width 58 height 24
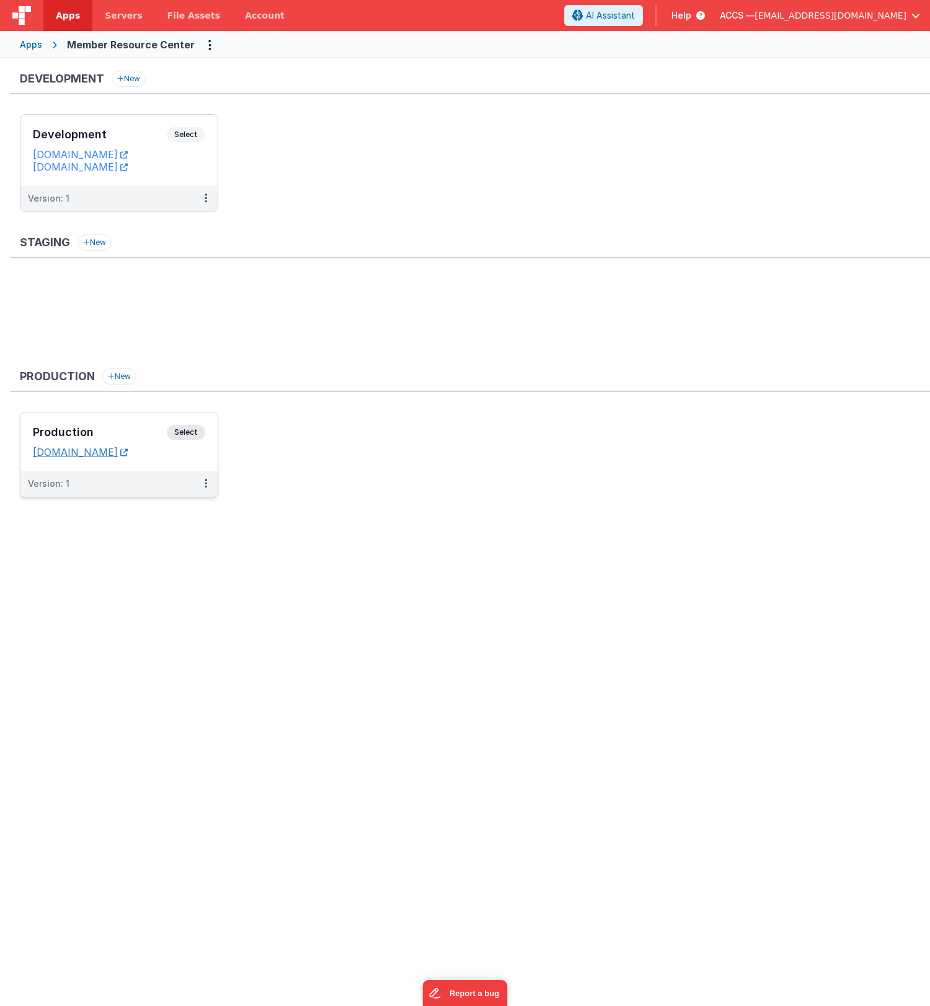
click at [128, 451] on link "members.classicalchristian.org" at bounding box center [80, 452] width 95 height 12
click at [203, 483] on button at bounding box center [206, 484] width 24 height 26
click at [165, 512] on link "Edit" at bounding box center [163, 511] width 109 height 22
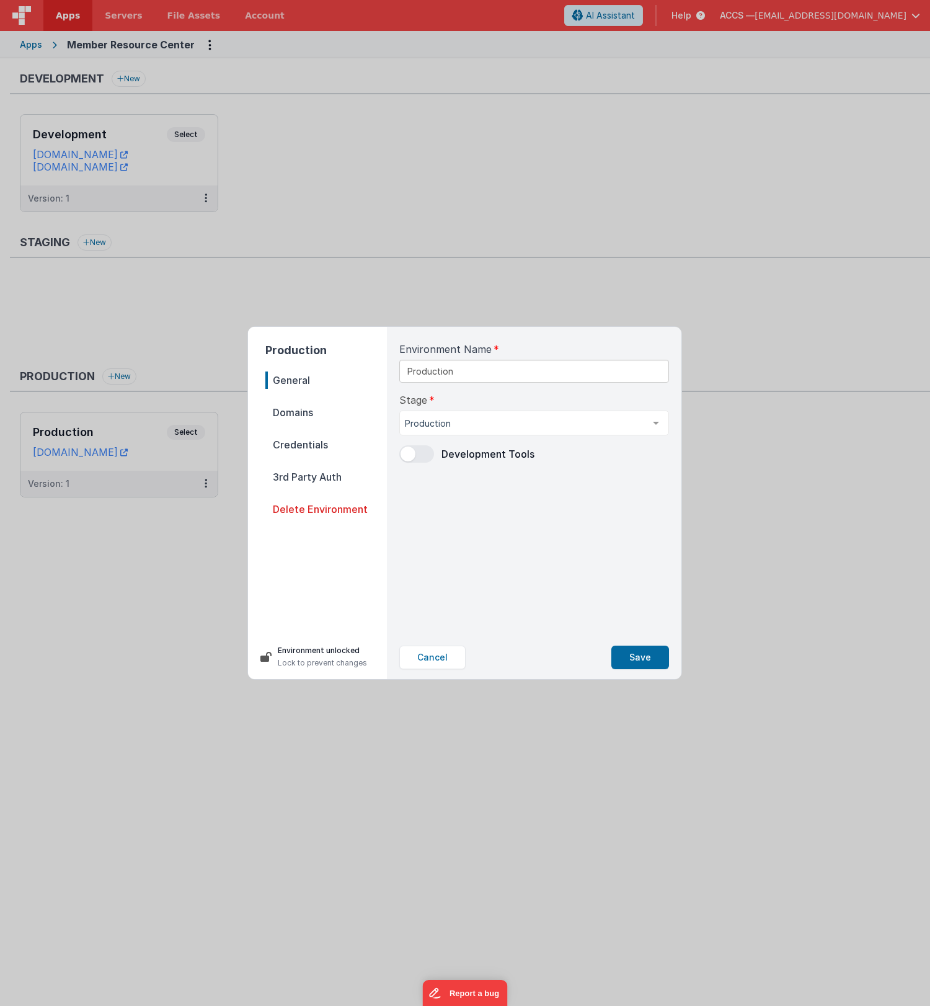
click at [334, 482] on span "3rd Party Auth" at bounding box center [326, 476] width 122 height 17
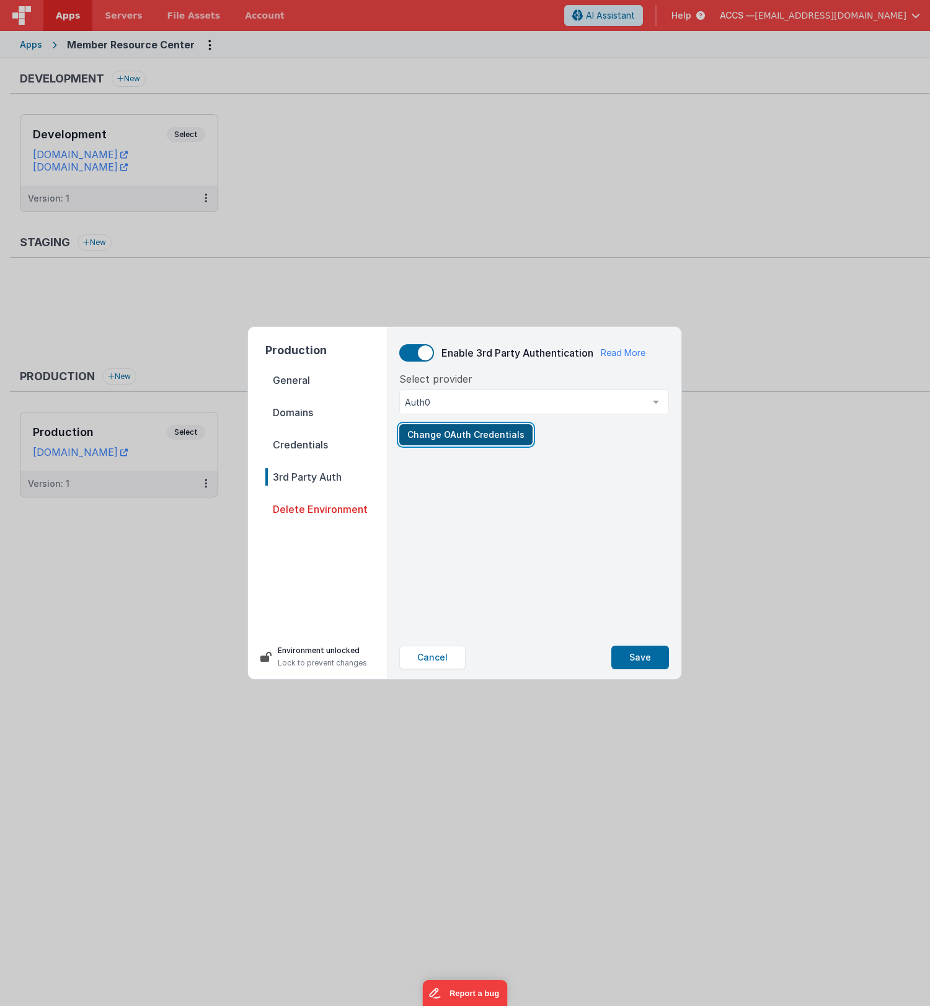
click at [479, 437] on button "Change OAuth Credentials" at bounding box center [465, 434] width 133 height 21
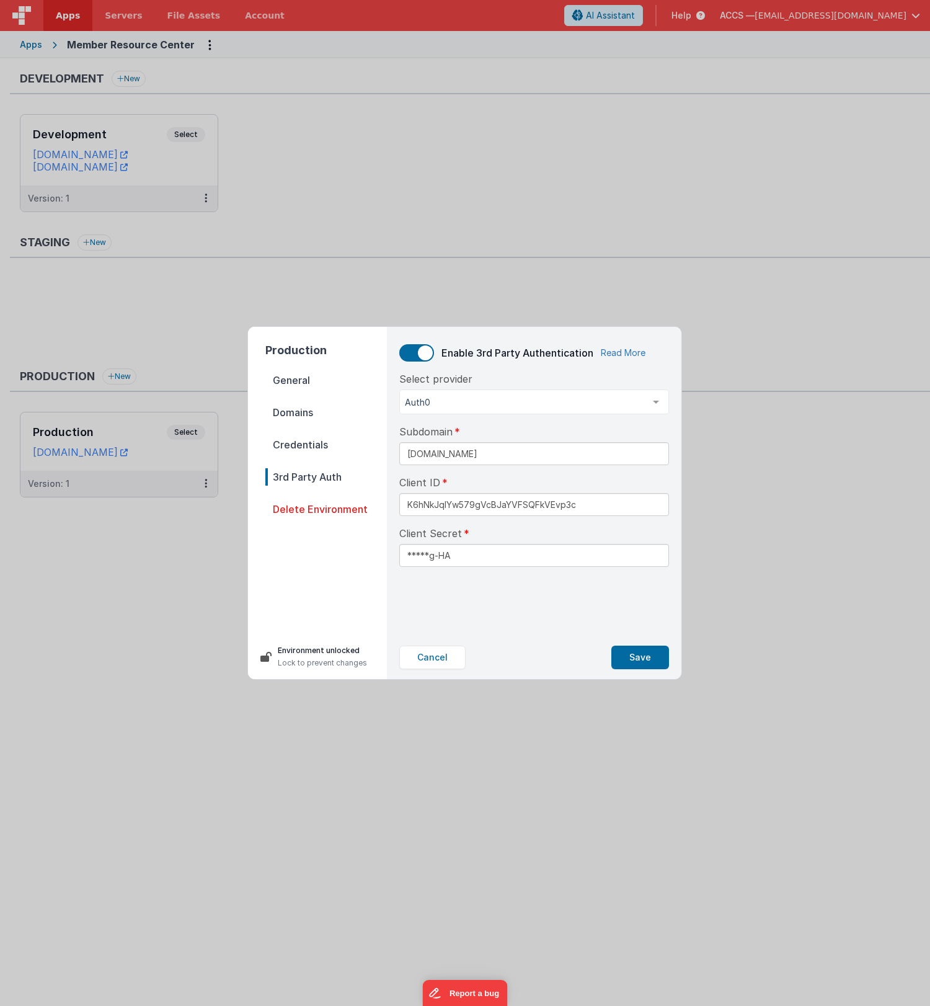
click at [634, 353] on link "Read More" at bounding box center [623, 353] width 45 height 12
click at [446, 647] on button "Cancel" at bounding box center [432, 658] width 66 height 24
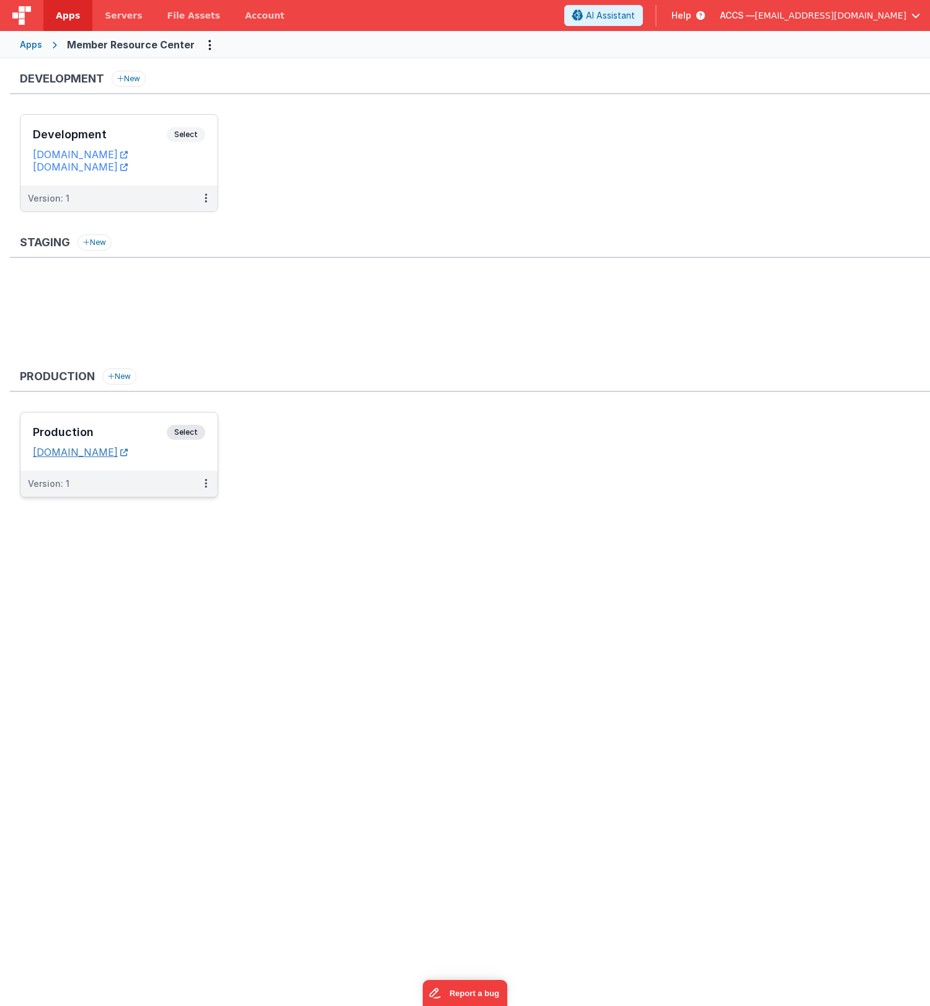
click at [128, 455] on link "members.classicalchristian.org" at bounding box center [80, 452] width 95 height 12
click at [381, 327] on ul at bounding box center [475, 318] width 910 height 81
